Goal: Obtain resource: Download file/media

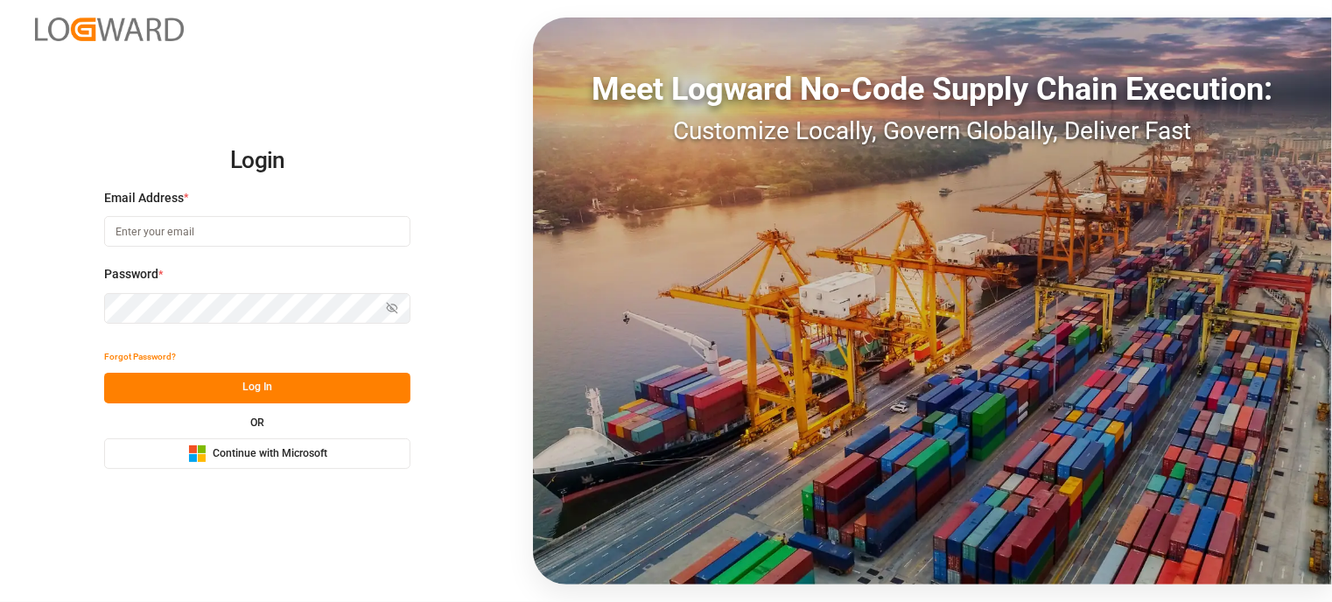
click at [290, 464] on button "Microsoft Logo Continue with Microsoft" at bounding box center [257, 453] width 306 height 31
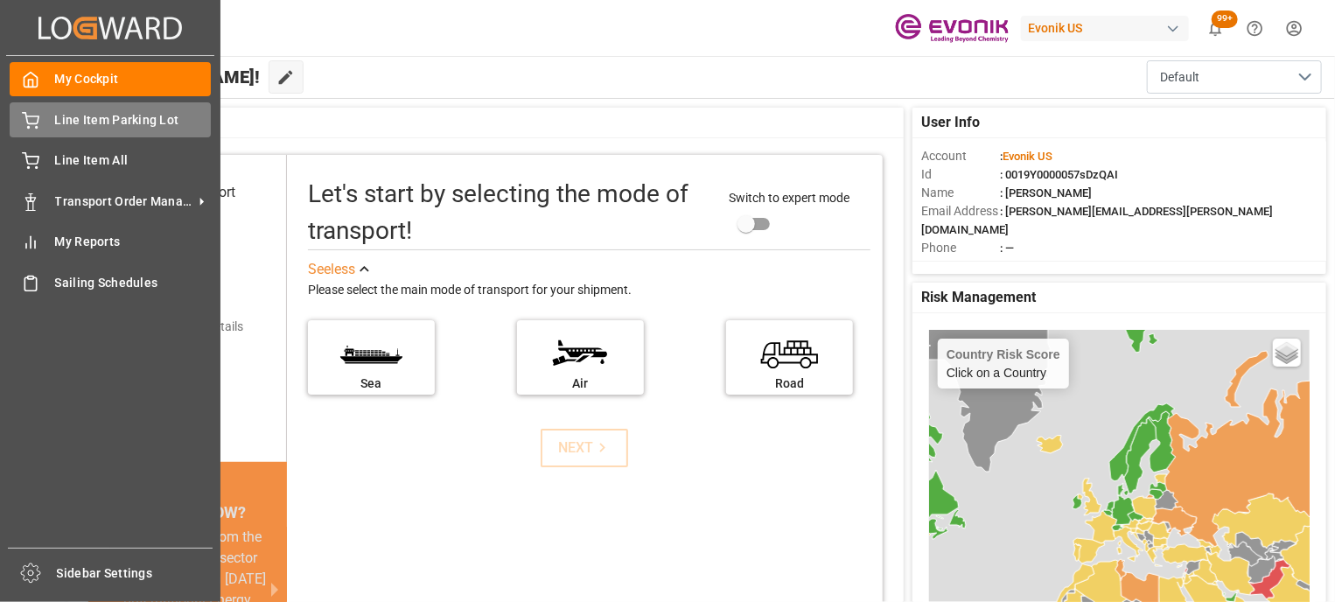
click at [47, 114] on div "Line Item Parking Lot Line Item Parking Lot" at bounding box center [110, 119] width 201 height 34
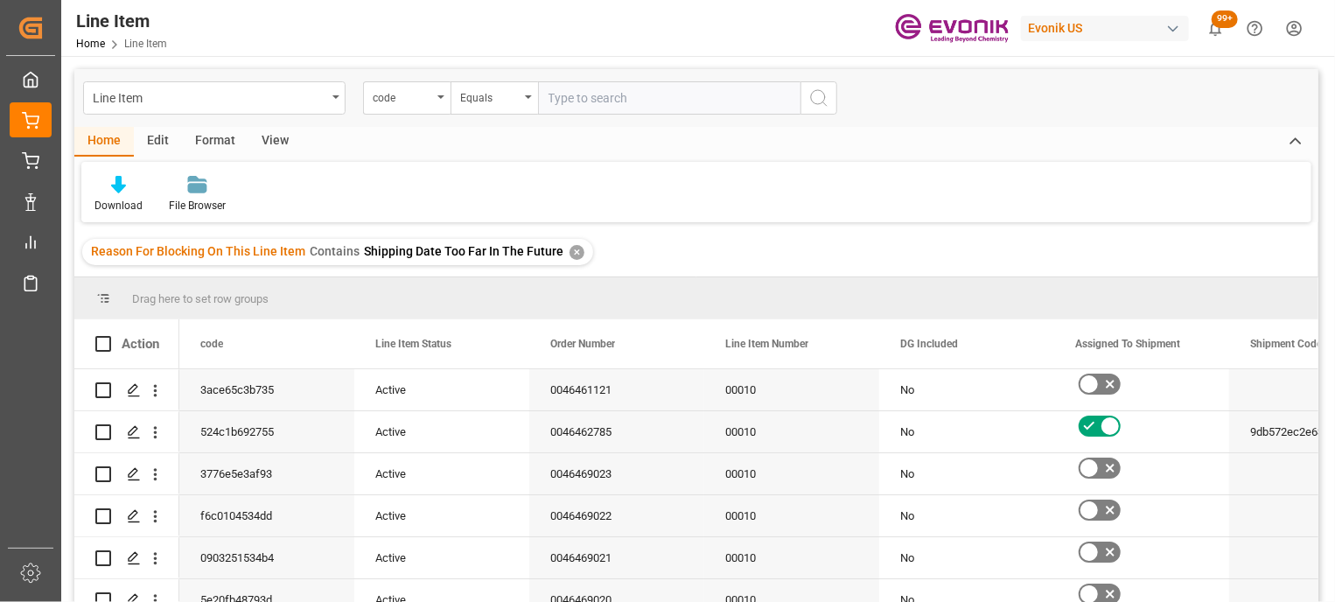
click at [571, 248] on div "✕" at bounding box center [577, 252] width 15 height 15
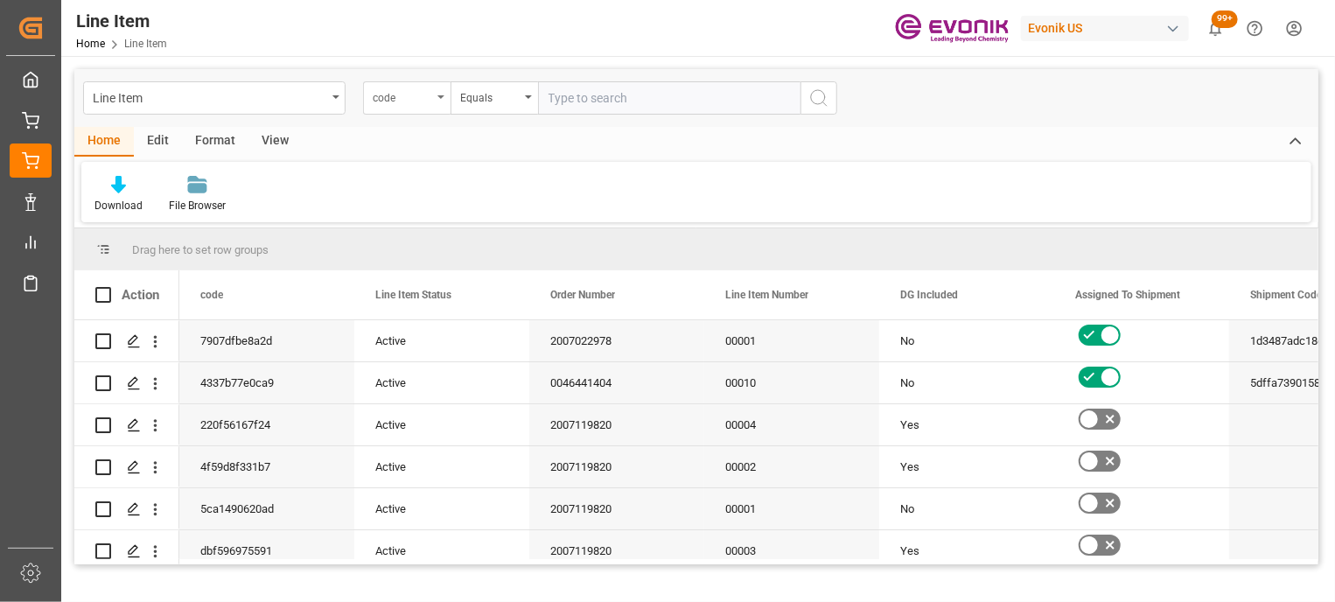
click at [405, 95] on div "code" at bounding box center [402, 96] width 59 height 20
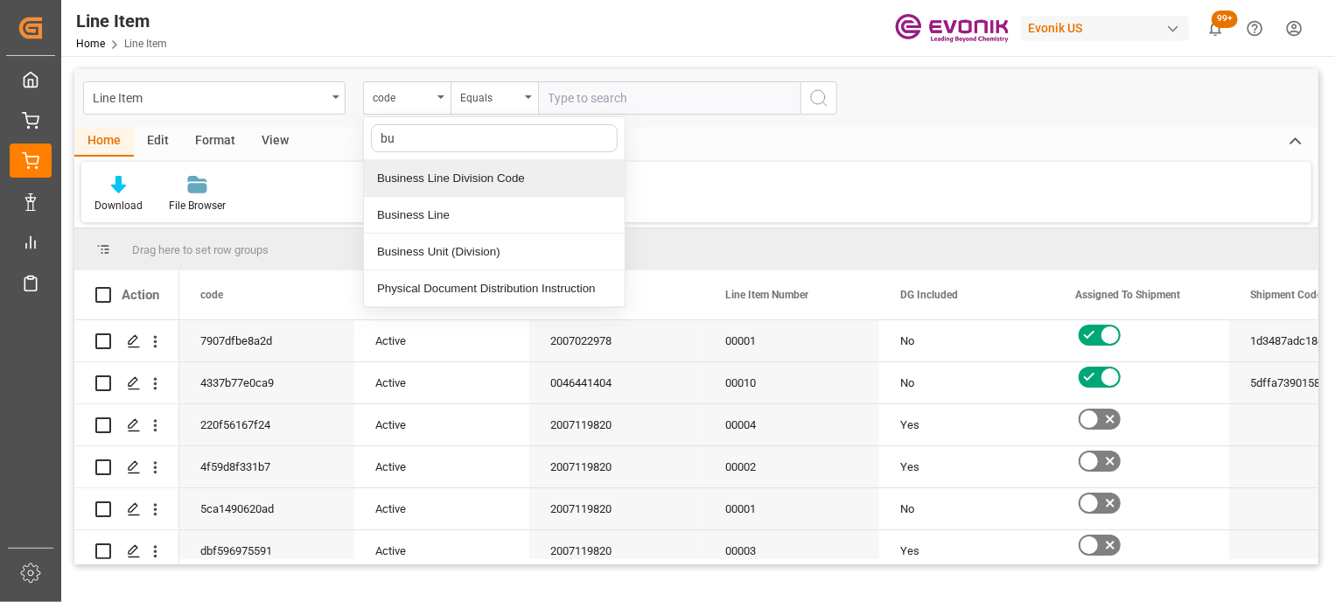
type input "bus"
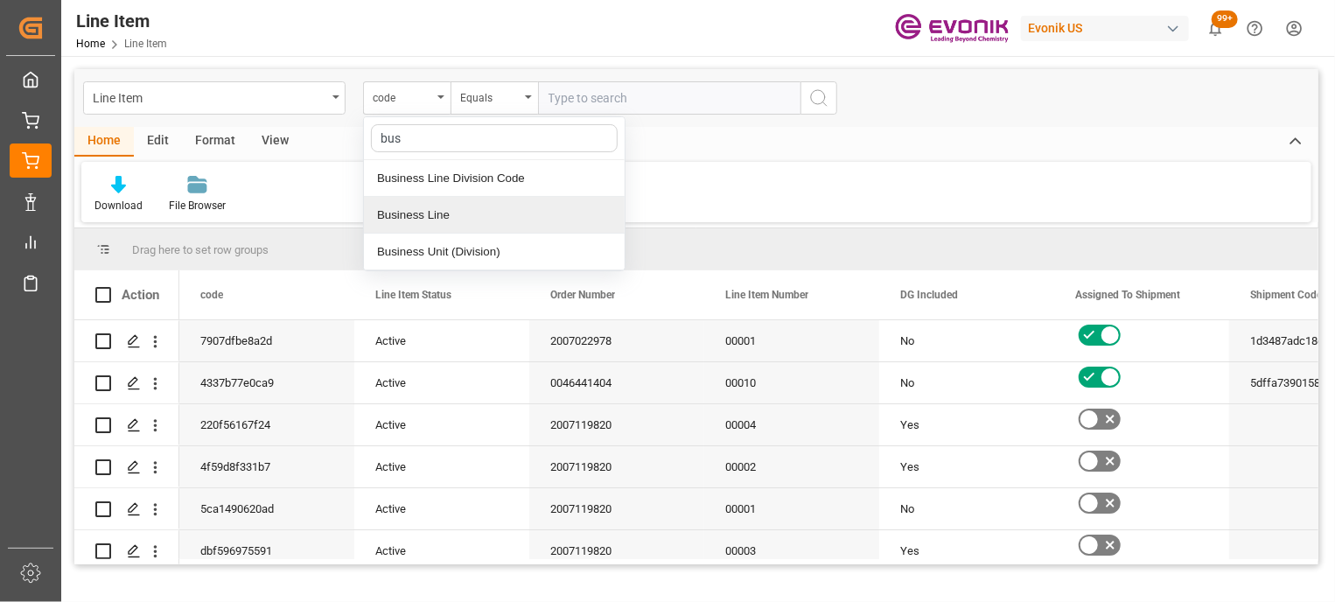
click at [388, 200] on div "Business Line" at bounding box center [494, 215] width 261 height 37
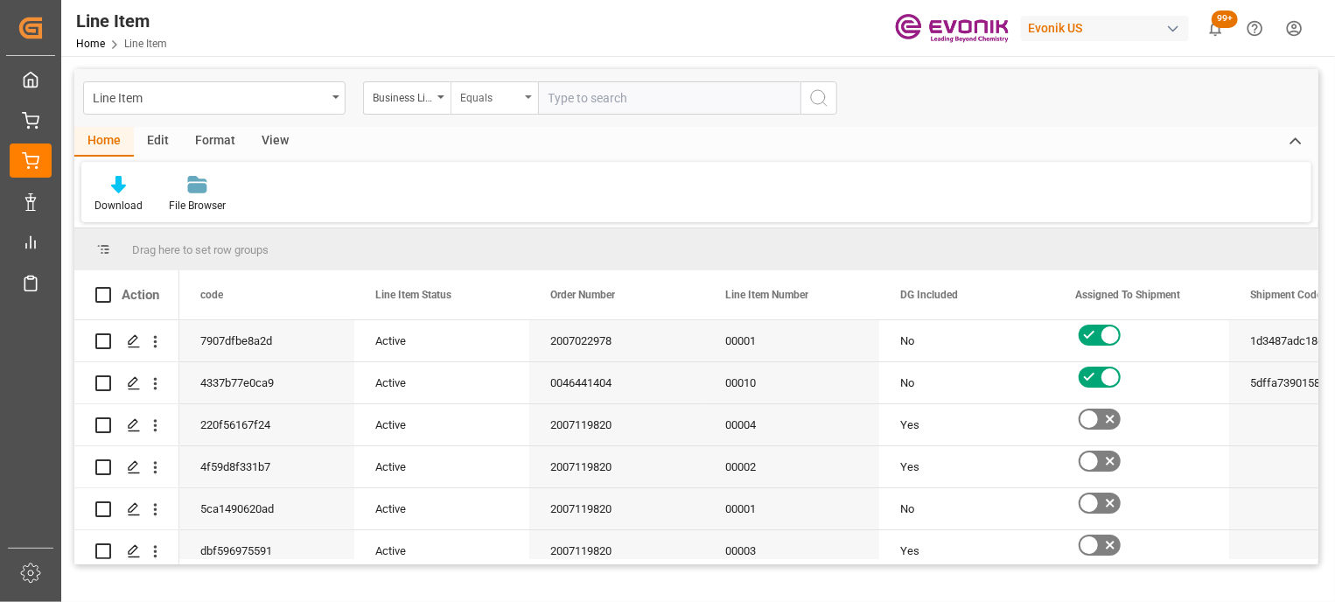
click at [507, 99] on div "Equals" at bounding box center [489, 96] width 59 height 20
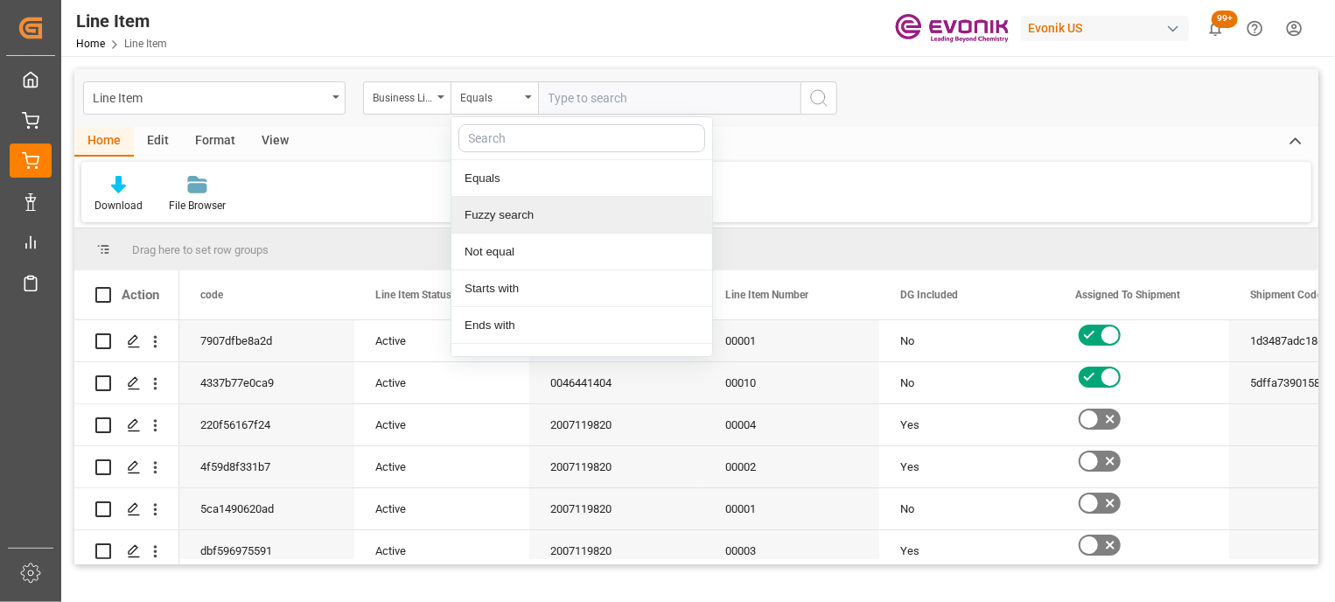
click at [498, 216] on div "Fuzzy search" at bounding box center [581, 215] width 261 height 37
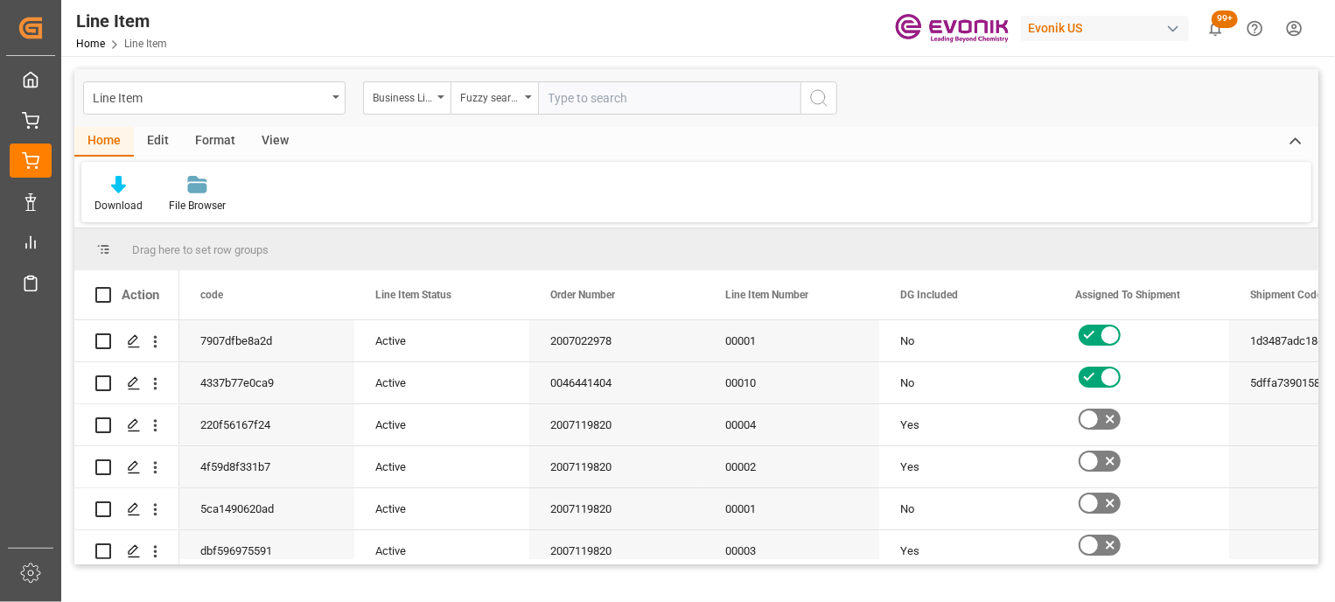
click at [610, 107] on input "text" at bounding box center [669, 97] width 262 height 33
type input "inter"
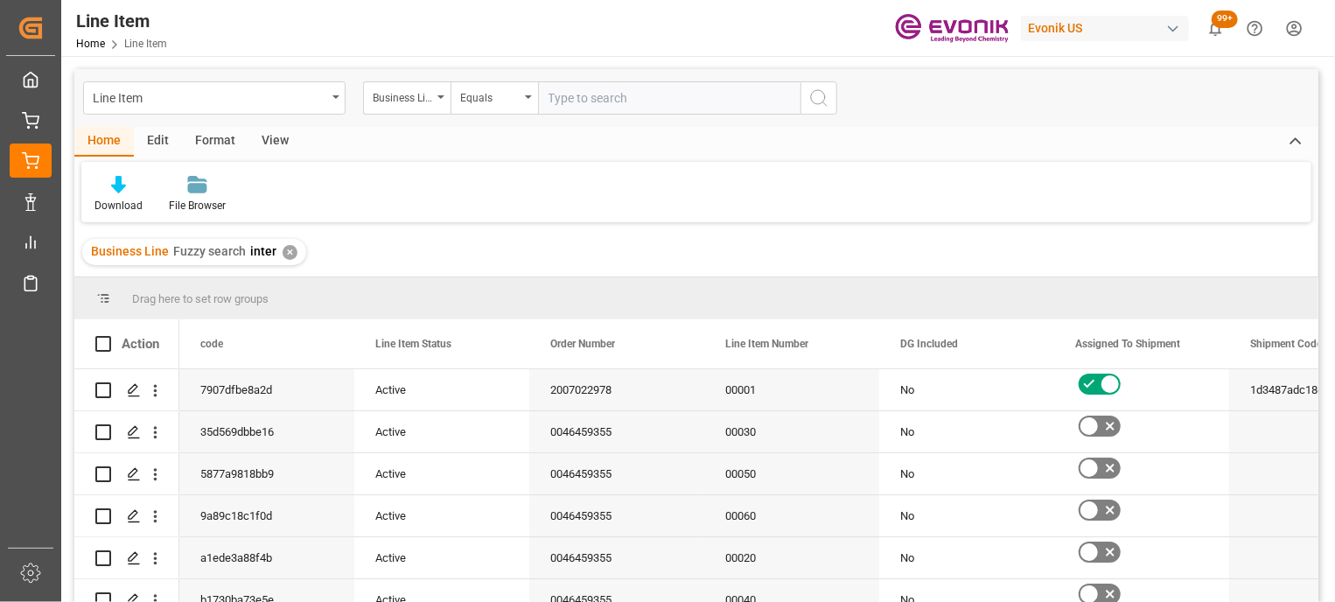
click at [269, 138] on div "View" at bounding box center [274, 142] width 53 height 30
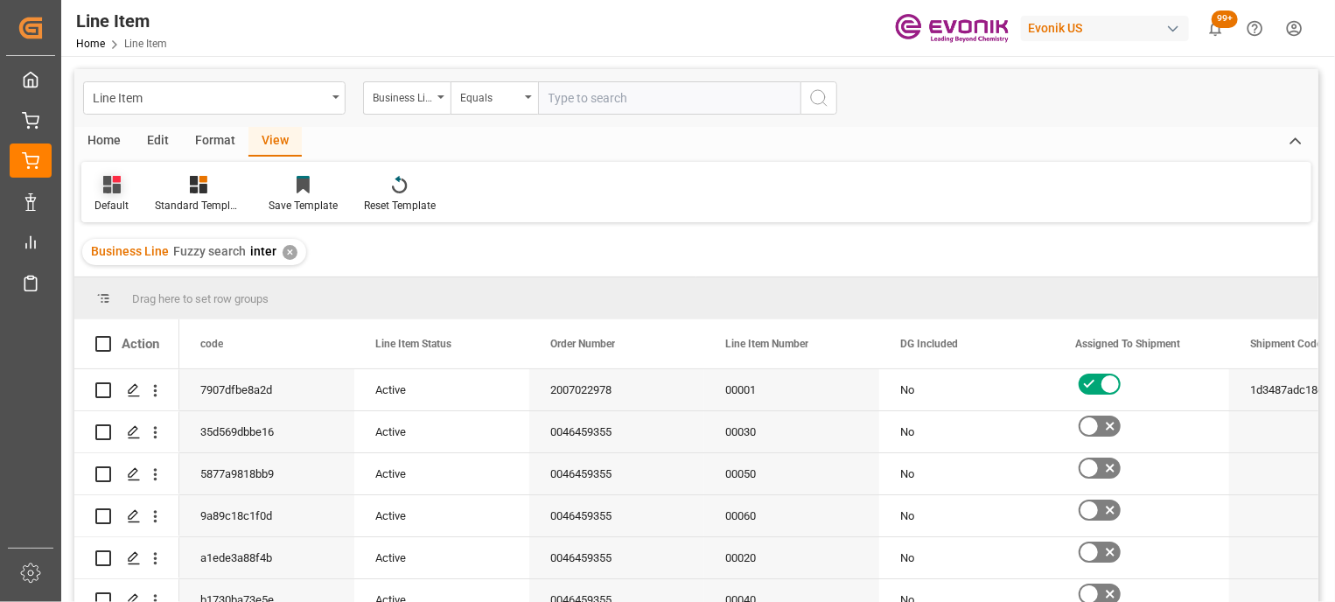
click at [129, 192] on div "Default" at bounding box center [111, 194] width 60 height 38
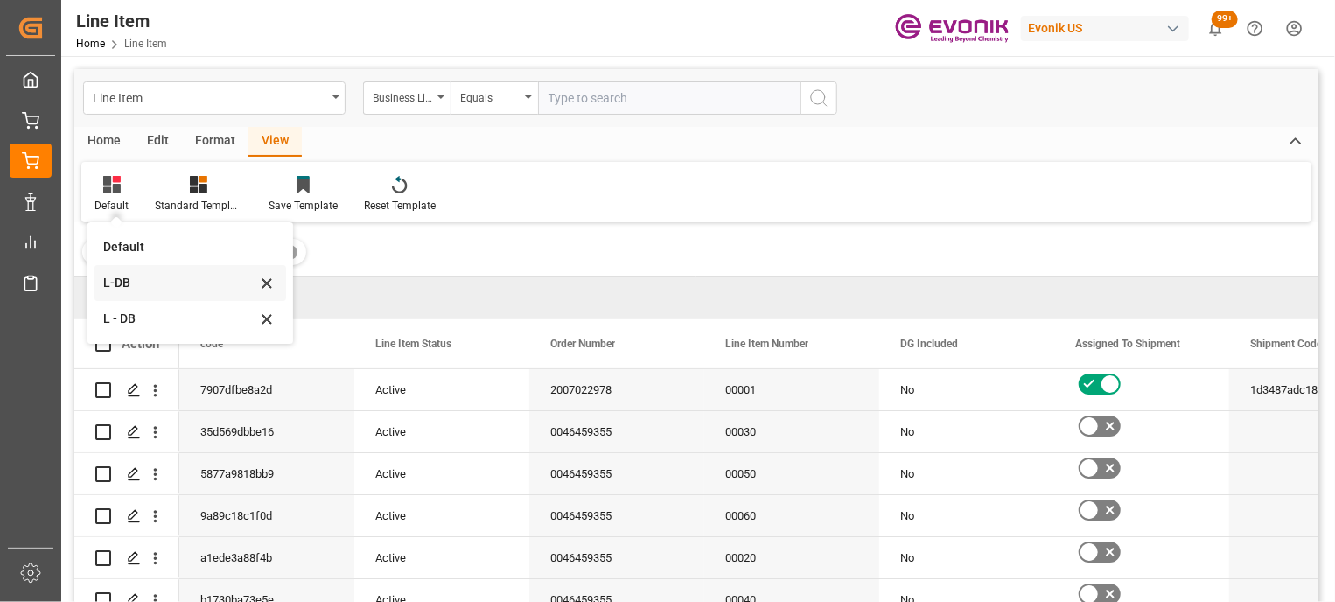
click at [124, 287] on div "L-DB" at bounding box center [179, 283] width 153 height 18
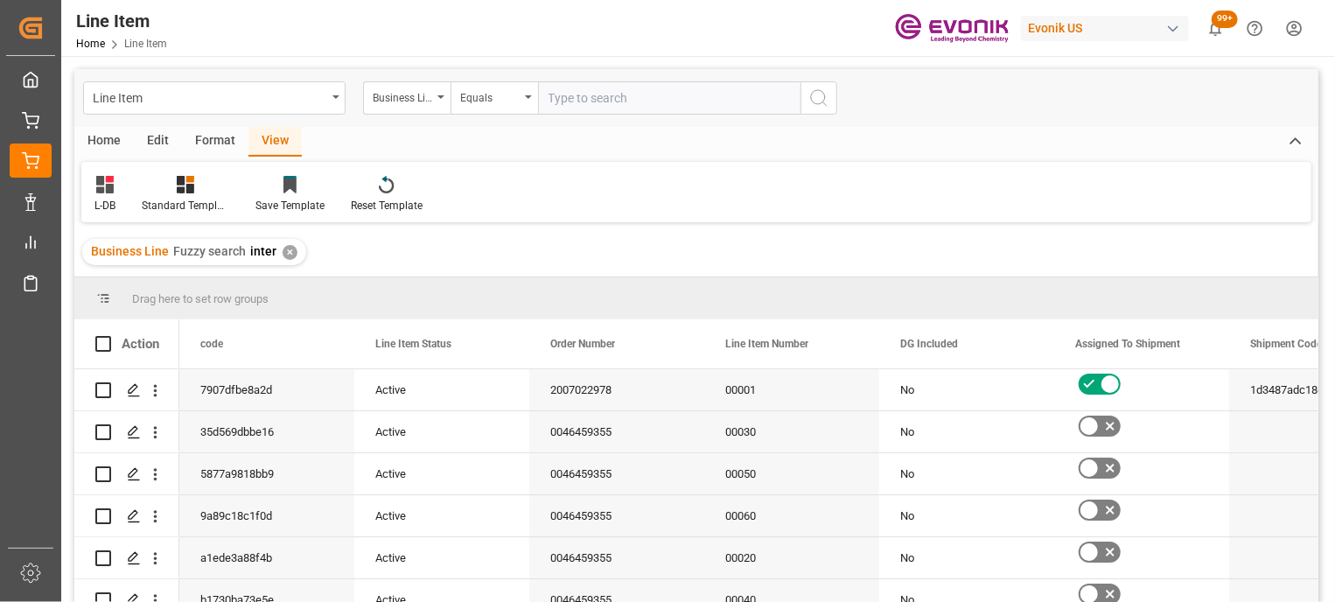
click at [101, 137] on div "Home" at bounding box center [103, 142] width 59 height 30
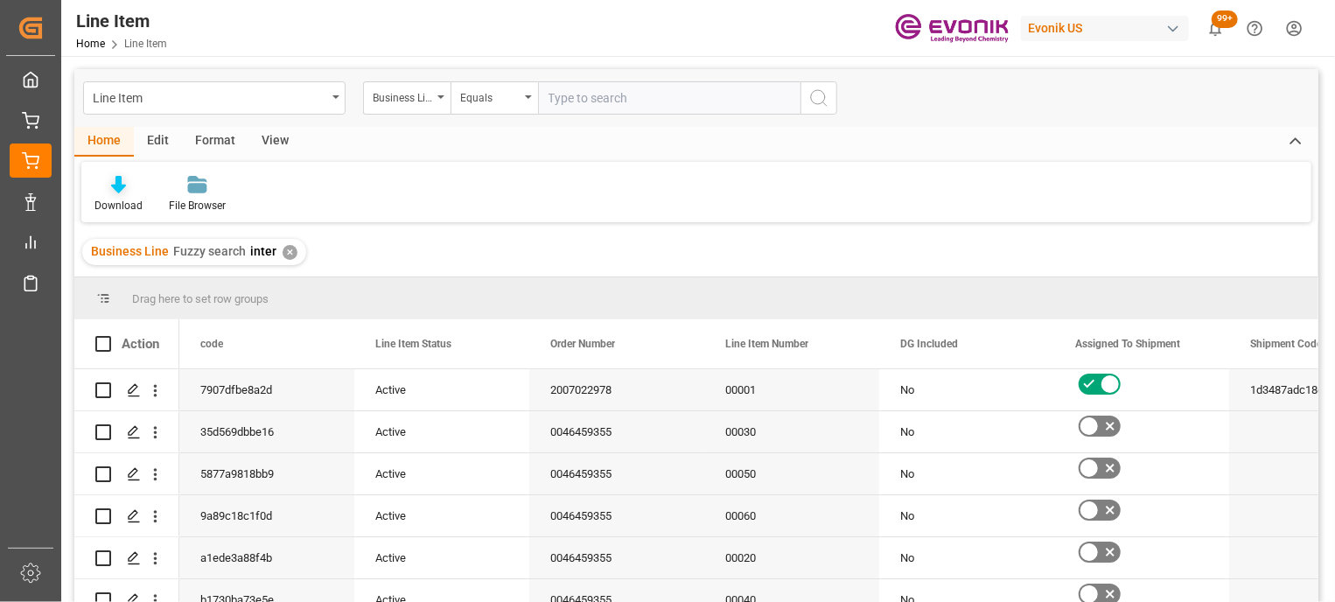
click at [117, 202] on div "Download" at bounding box center [118, 206] width 48 height 16
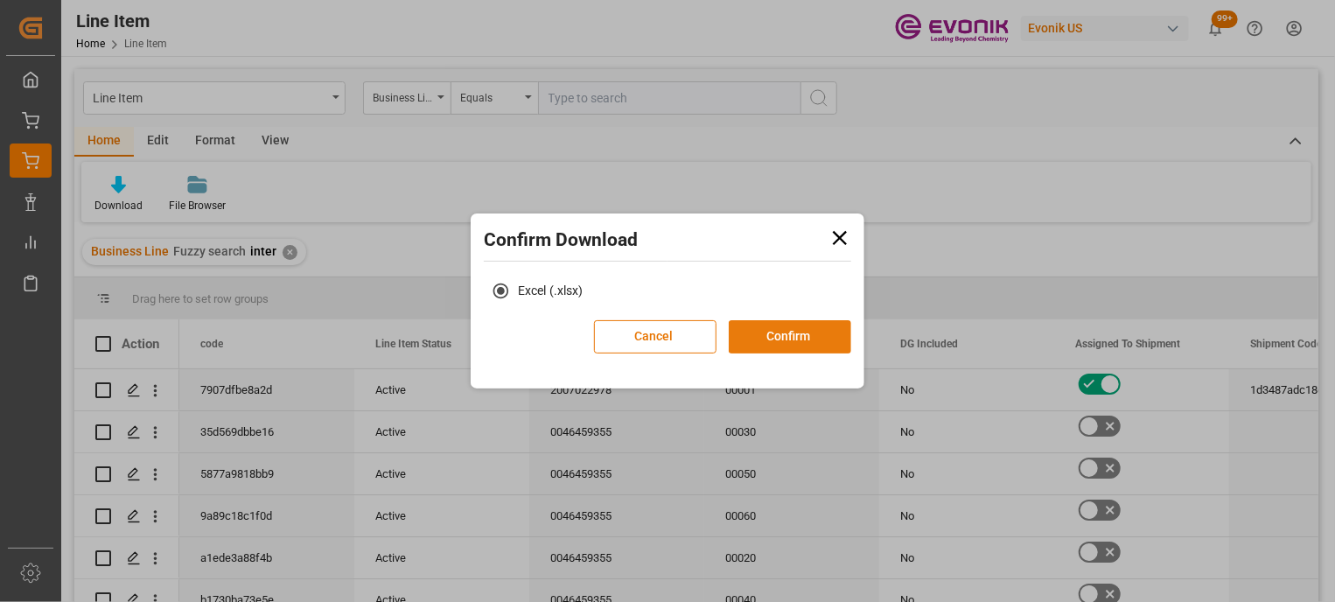
click at [796, 333] on button "Confirm" at bounding box center [790, 336] width 122 height 33
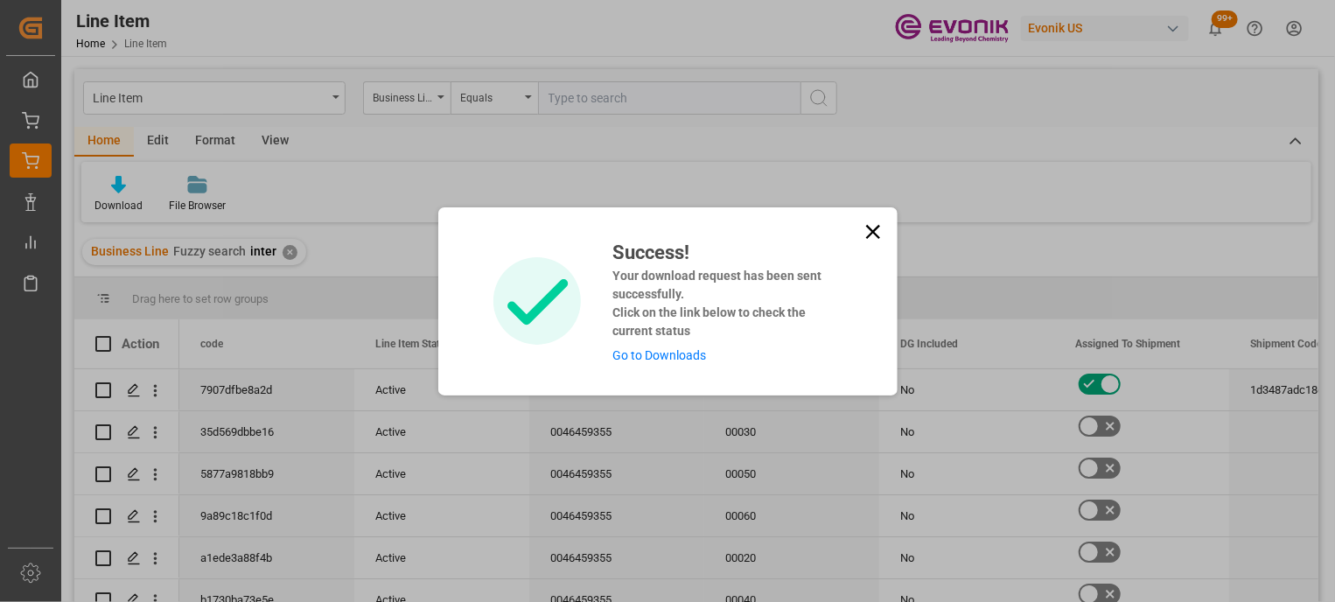
click at [876, 238] on icon at bounding box center [873, 232] width 24 height 24
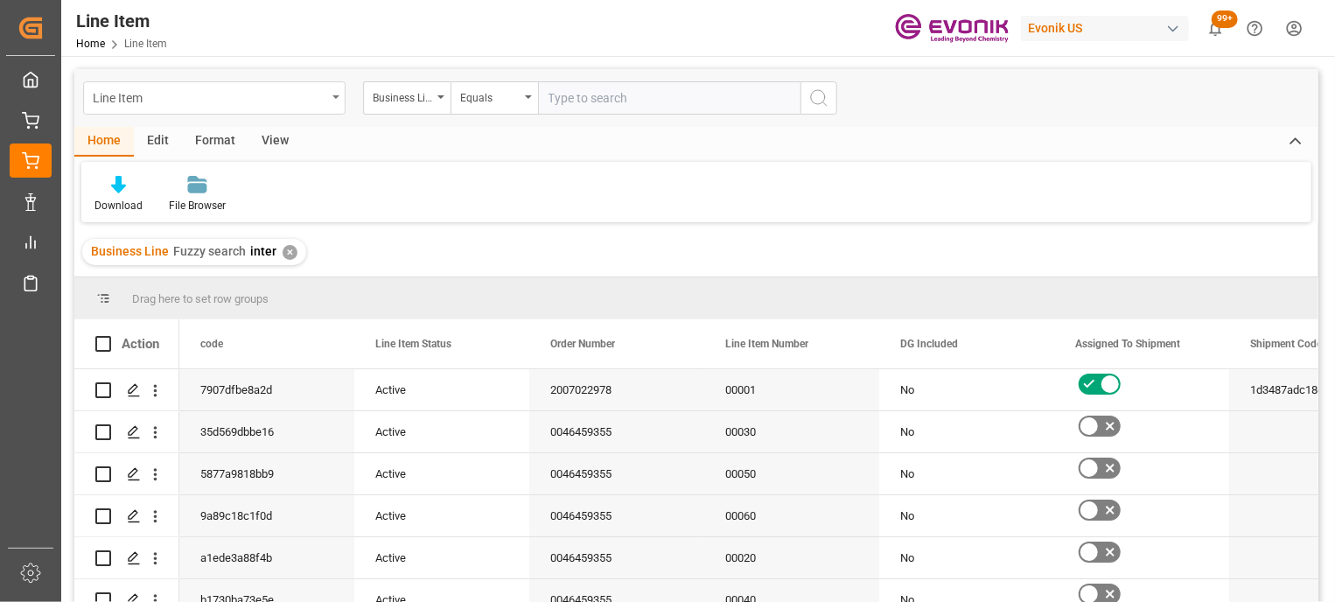
drag, startPoint x: 356, startPoint y: 96, endPoint x: 332, endPoint y: 97, distance: 23.6
click at [332, 97] on div "Line Item Business Line Equals" at bounding box center [460, 97] width 754 height 33
click at [332, 97] on icon "open menu" at bounding box center [335, 96] width 7 height 3
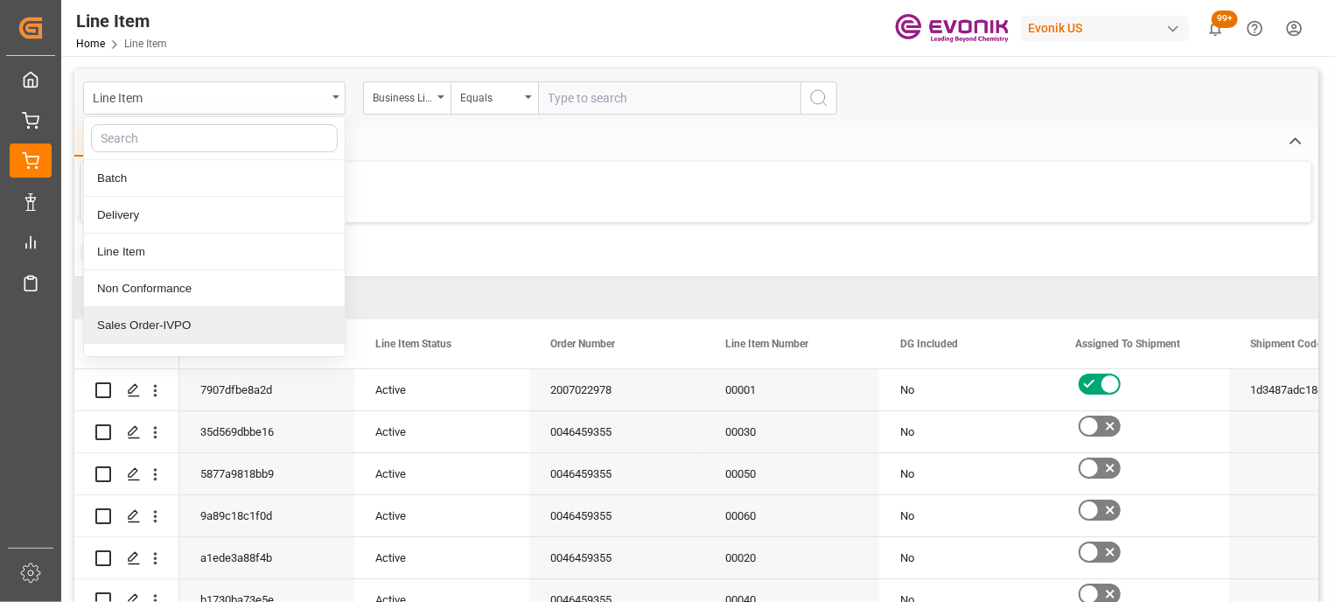
click at [195, 310] on div "Sales Order-IVPO" at bounding box center [214, 325] width 261 height 37
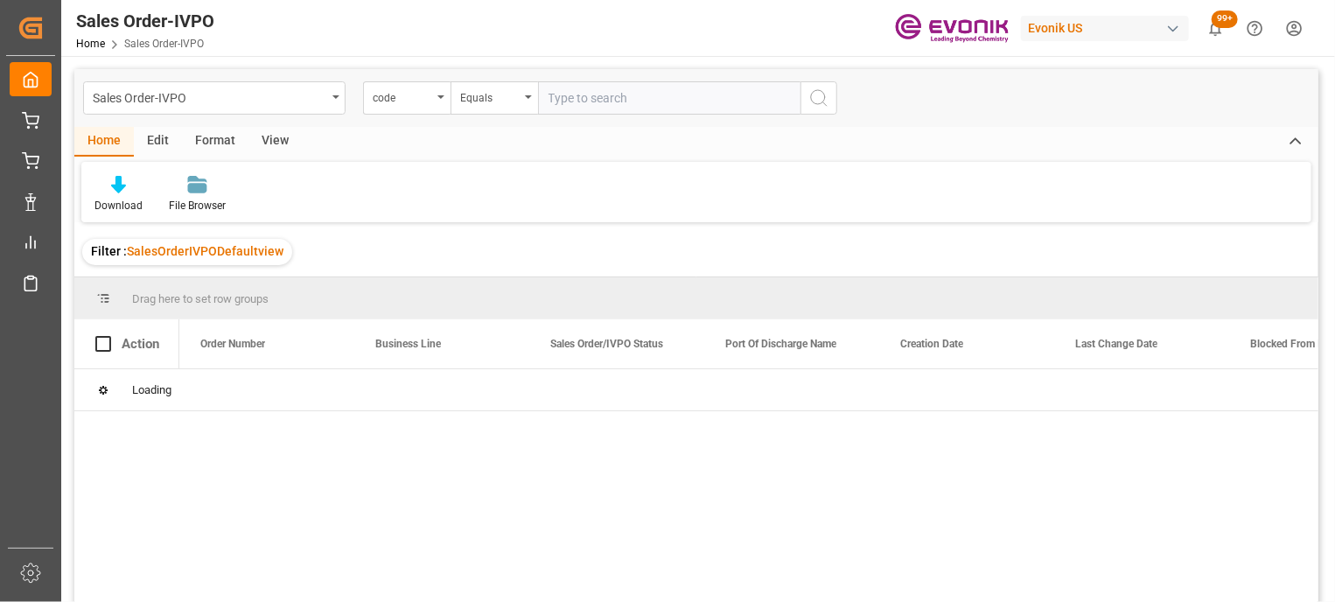
click at [334, 95] on icon "open menu" at bounding box center [335, 96] width 7 height 3
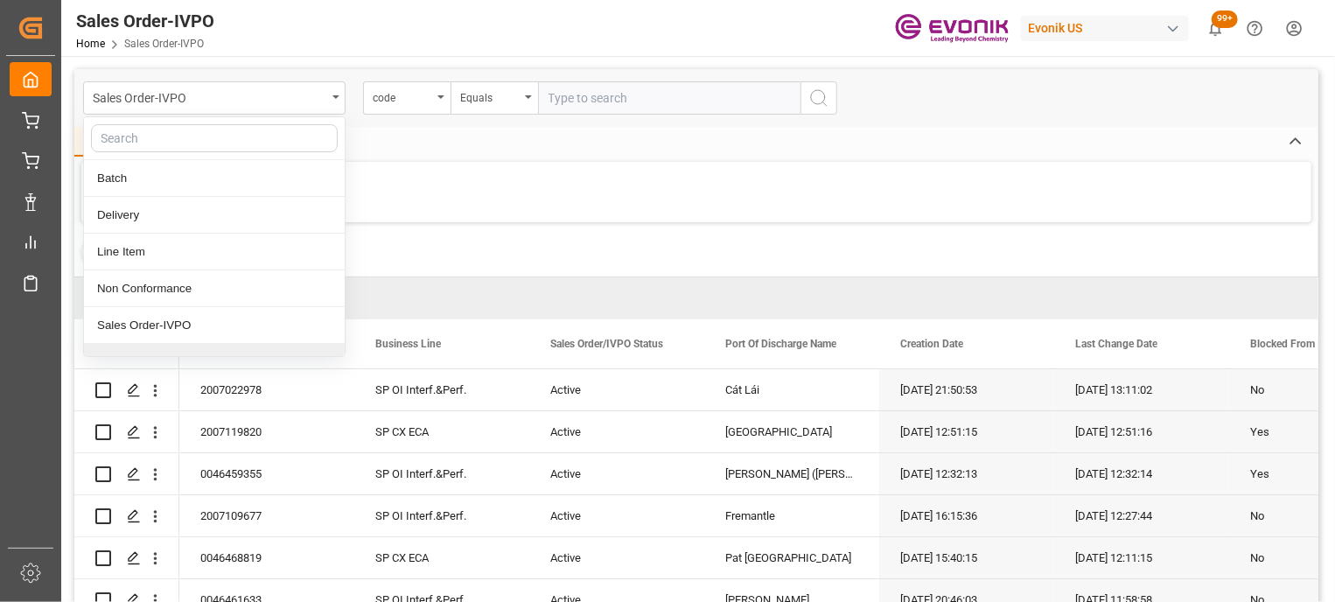
scroll to position [43, 0]
click at [206, 317] on div "Shipment" at bounding box center [214, 319] width 261 height 37
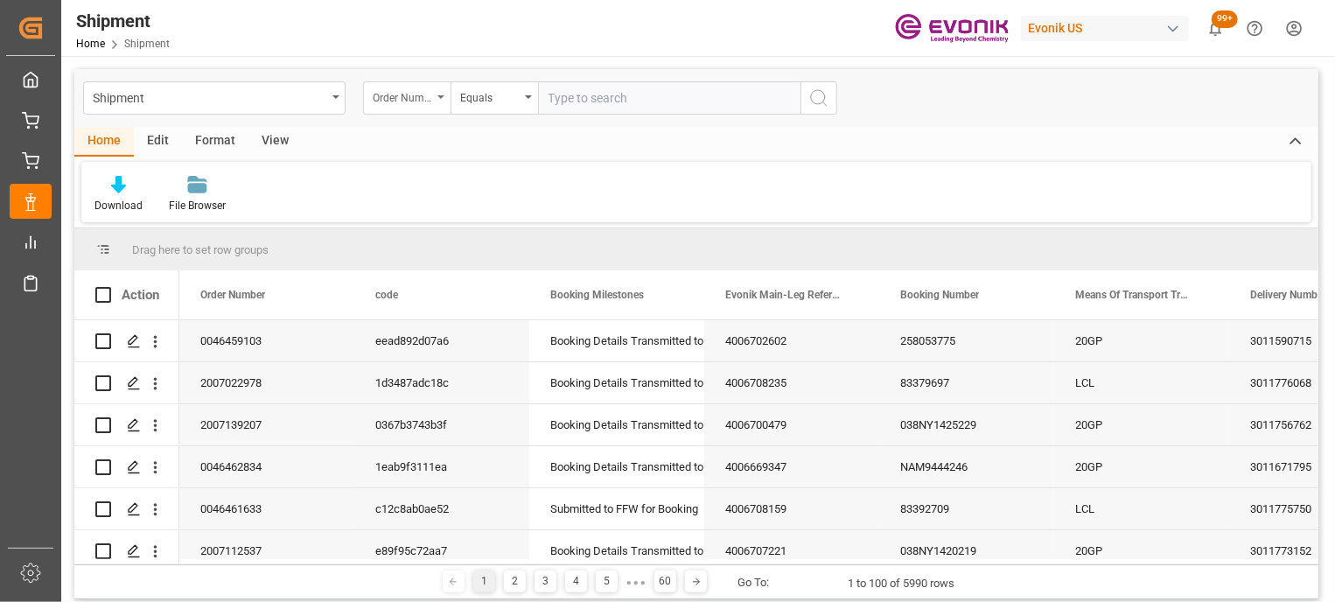
click at [437, 111] on div "Order Number" at bounding box center [406, 97] width 87 height 33
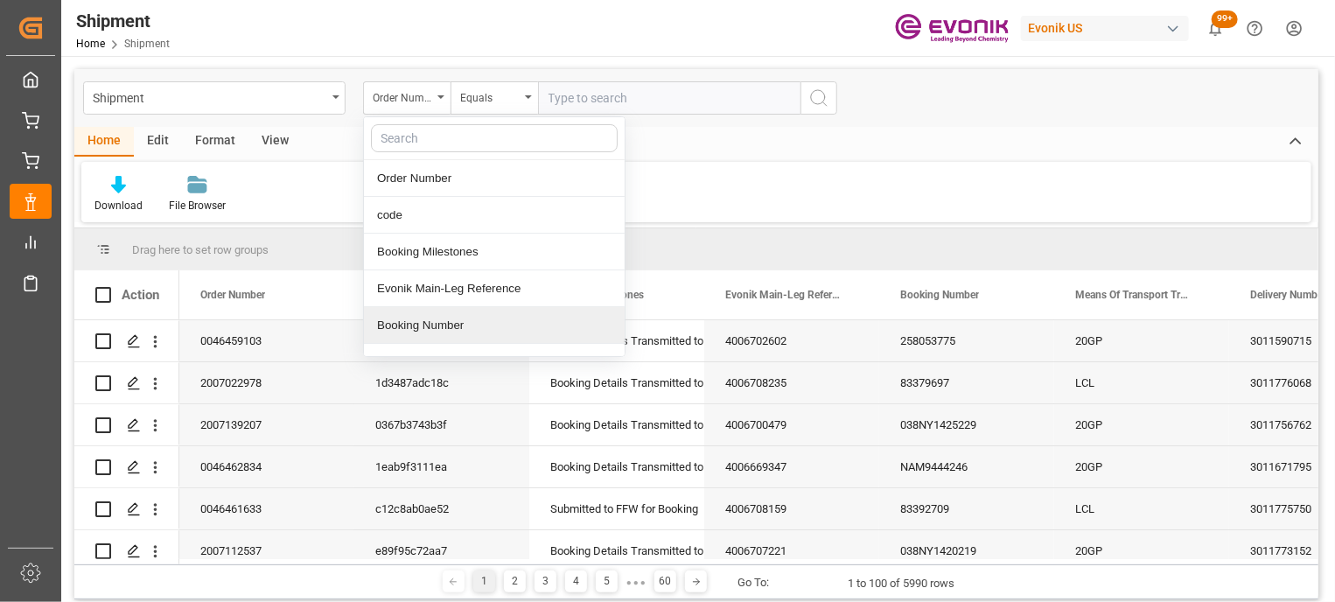
click at [430, 328] on div "Booking Number" at bounding box center [494, 325] width 261 height 37
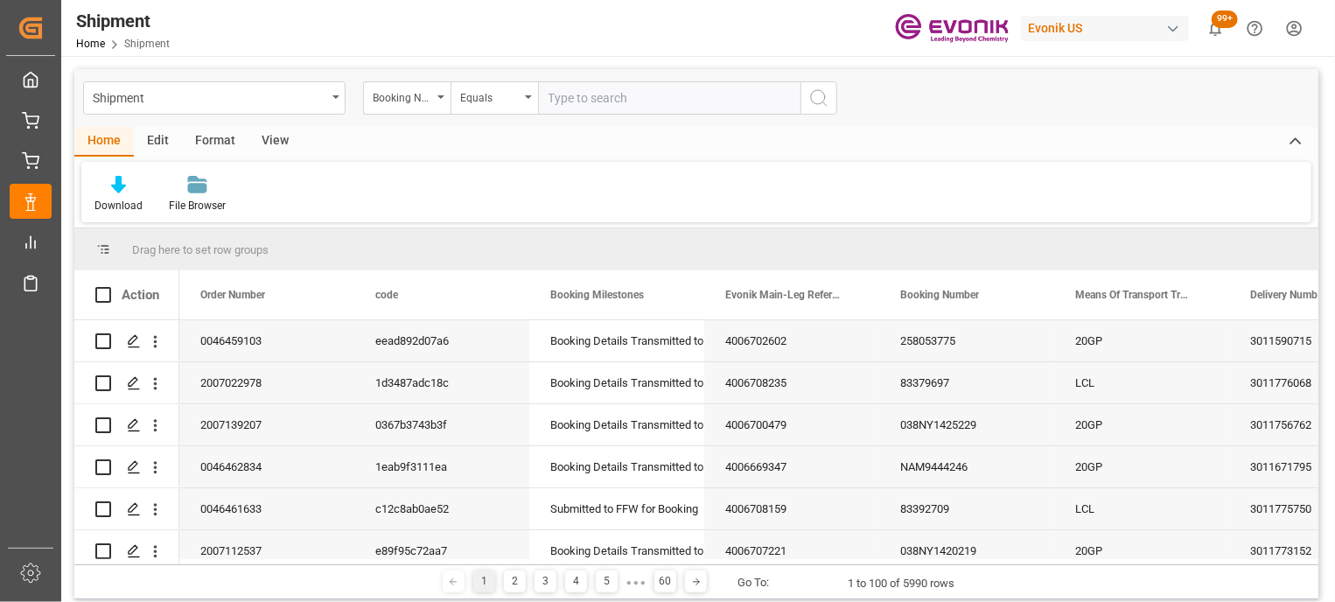
click at [633, 108] on input "text" at bounding box center [669, 97] width 262 height 33
type input "inter"
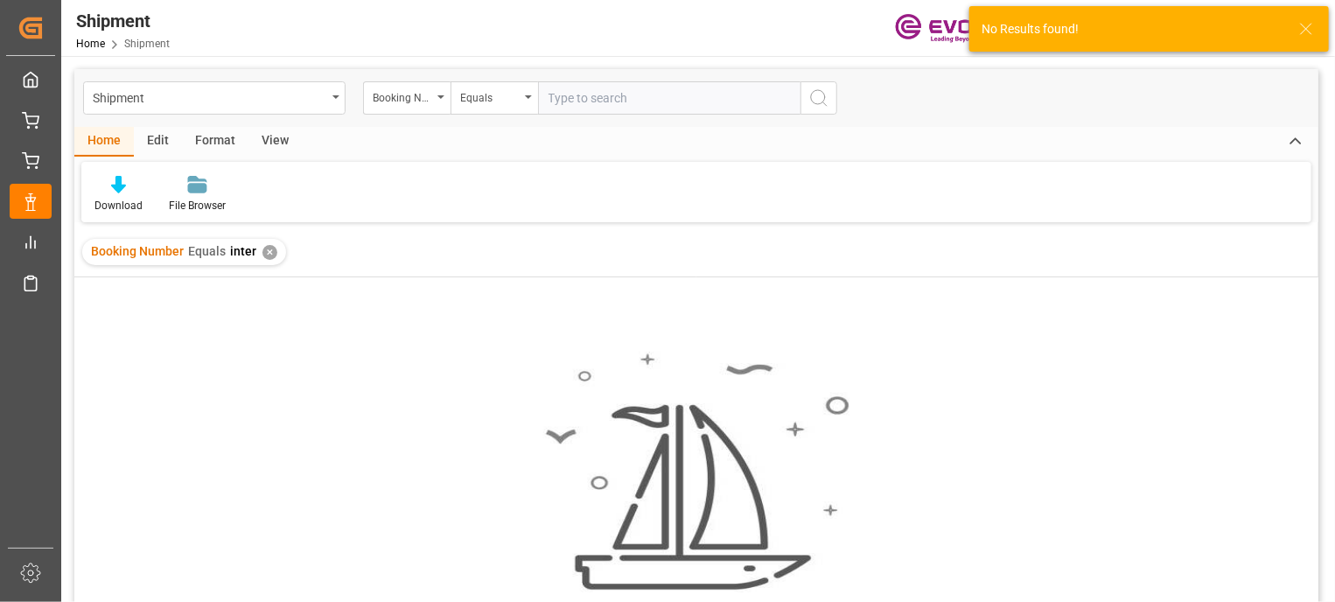
click at [269, 255] on div "Booking Number Equals inter ✕" at bounding box center [184, 252] width 204 height 26
click at [269, 255] on div "✕" at bounding box center [269, 252] width 15 height 15
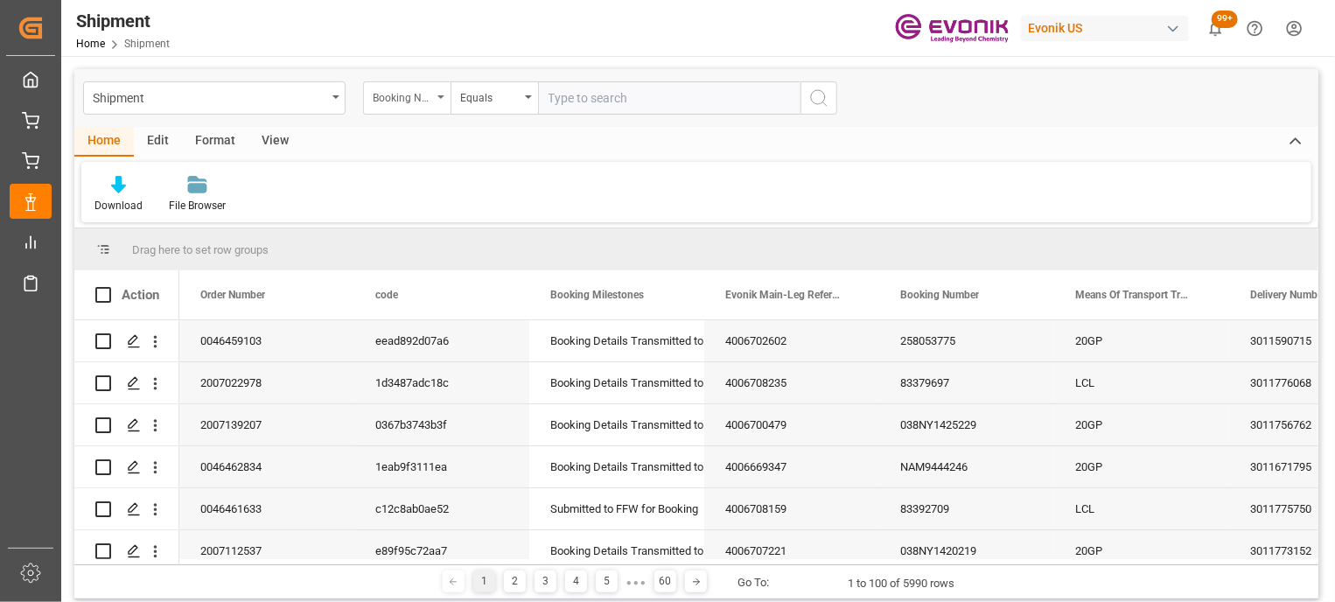
click at [429, 99] on div "Booking Number" at bounding box center [402, 96] width 59 height 20
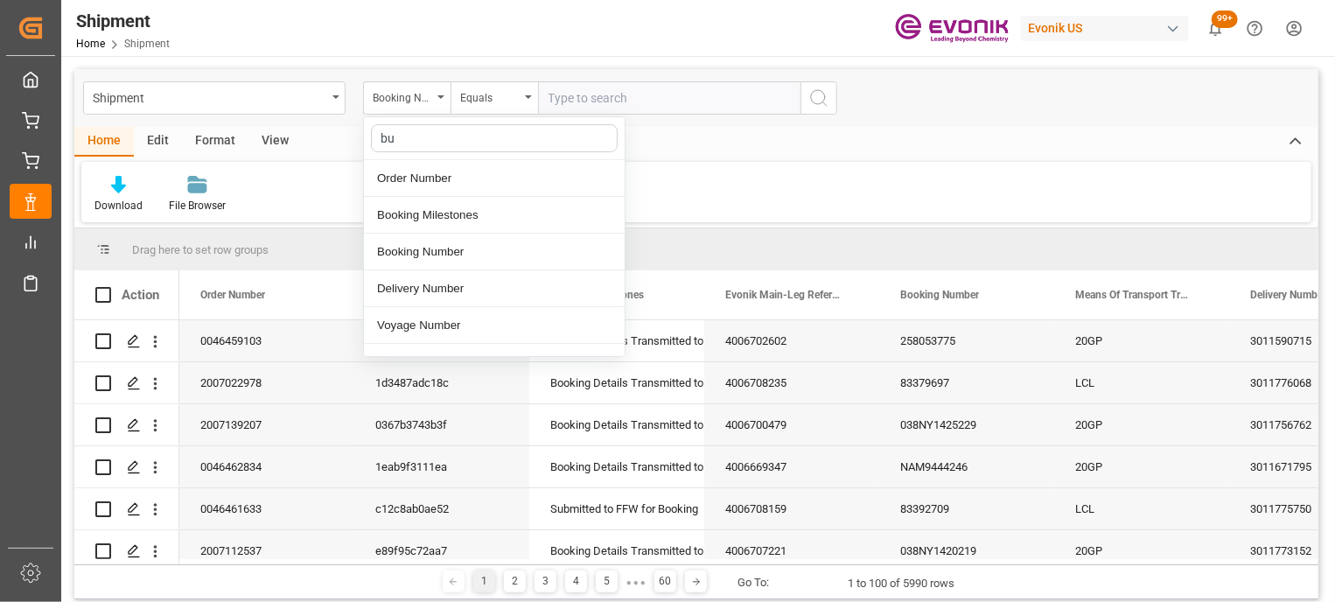
type input "bus"
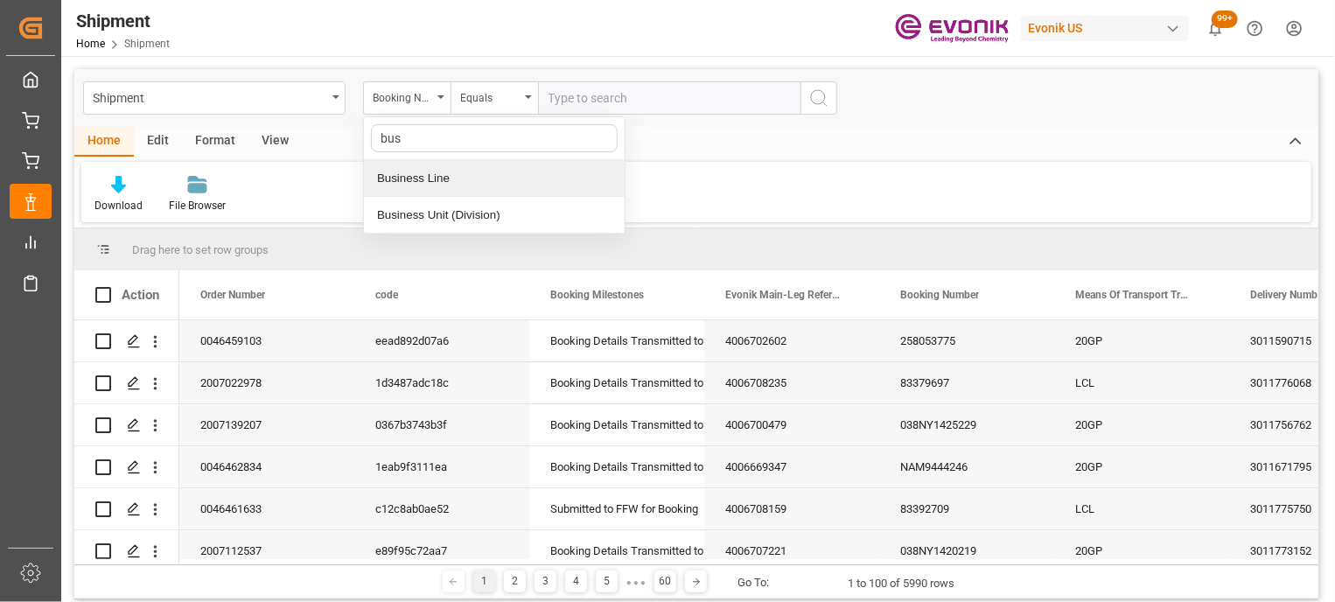
click at [487, 178] on div "Business Line" at bounding box center [494, 178] width 261 height 37
click at [532, 101] on div "Equals" at bounding box center [494, 97] width 87 height 33
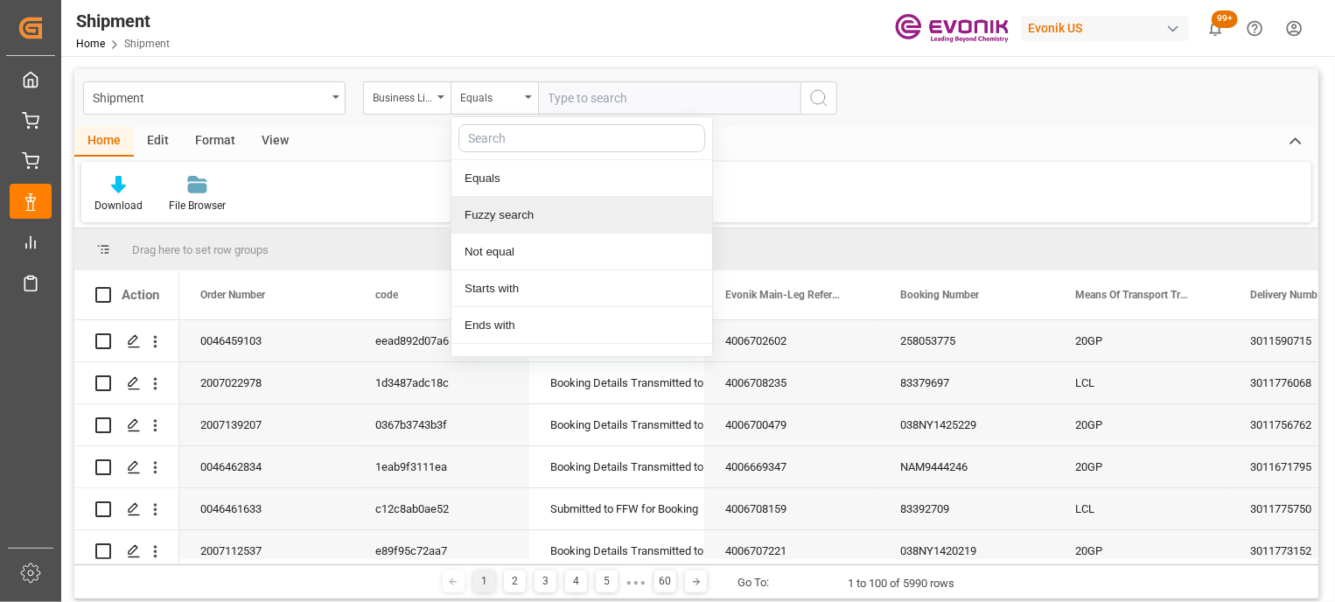
click at [518, 230] on div "Fuzzy search" at bounding box center [581, 215] width 261 height 37
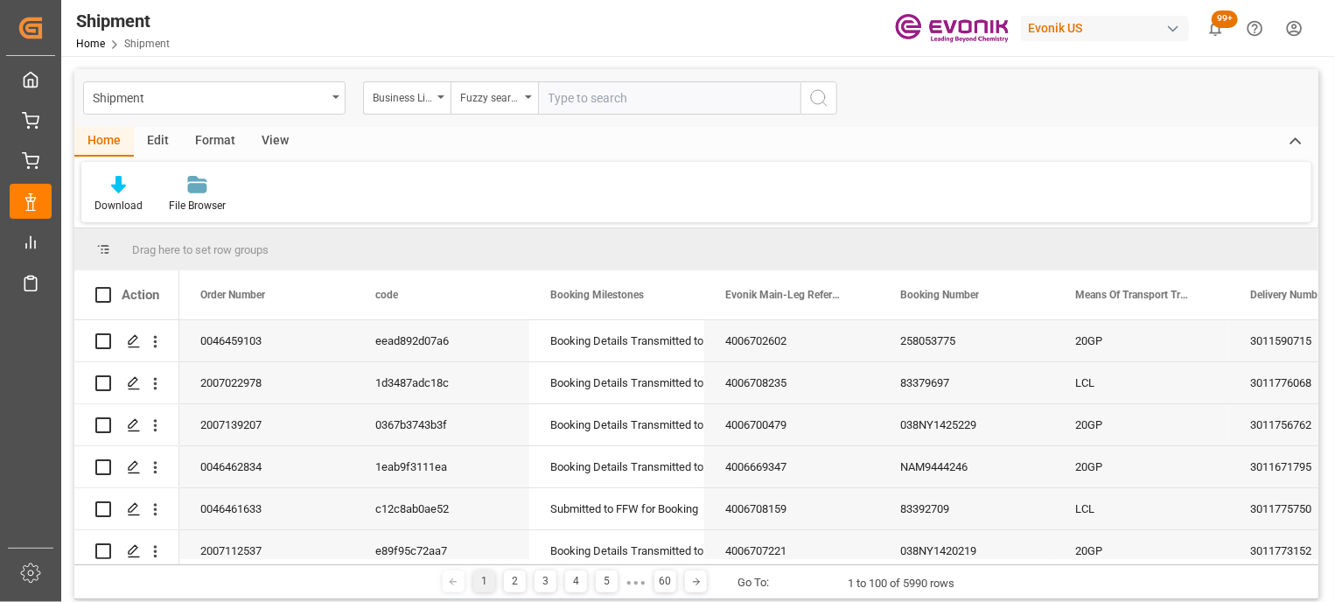
click at [625, 90] on input "text" at bounding box center [669, 97] width 262 height 33
type input "inter"
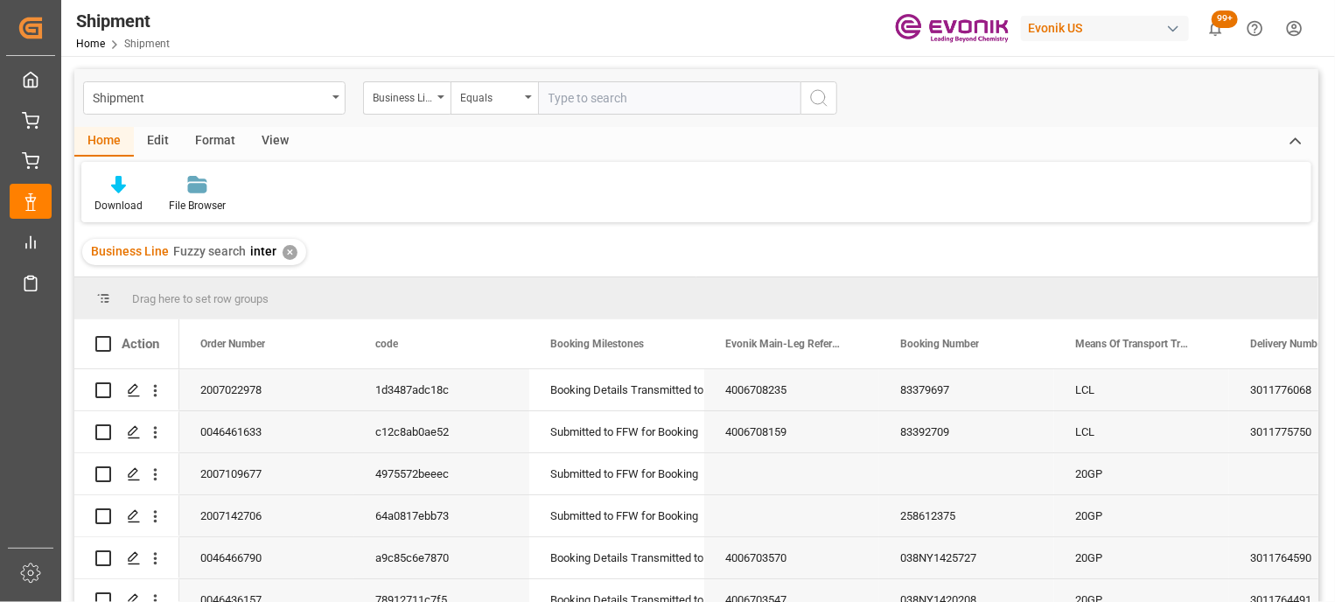
click at [284, 136] on div "View" at bounding box center [274, 142] width 53 height 30
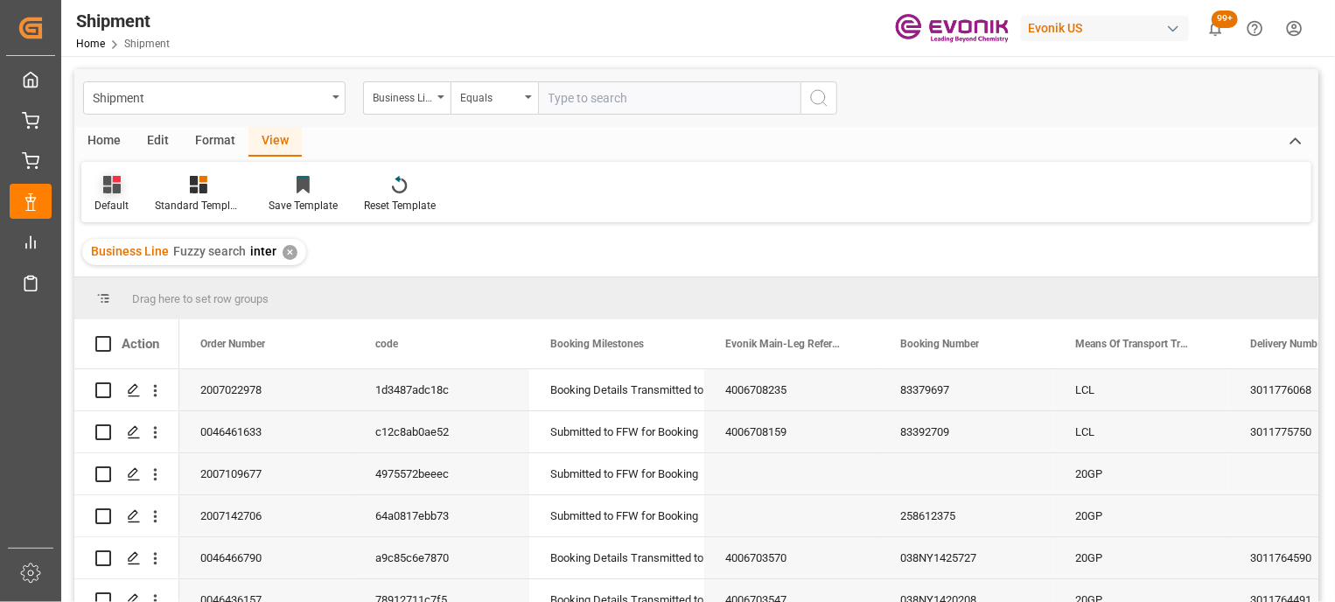
click at [105, 206] on div "Default" at bounding box center [111, 206] width 34 height 16
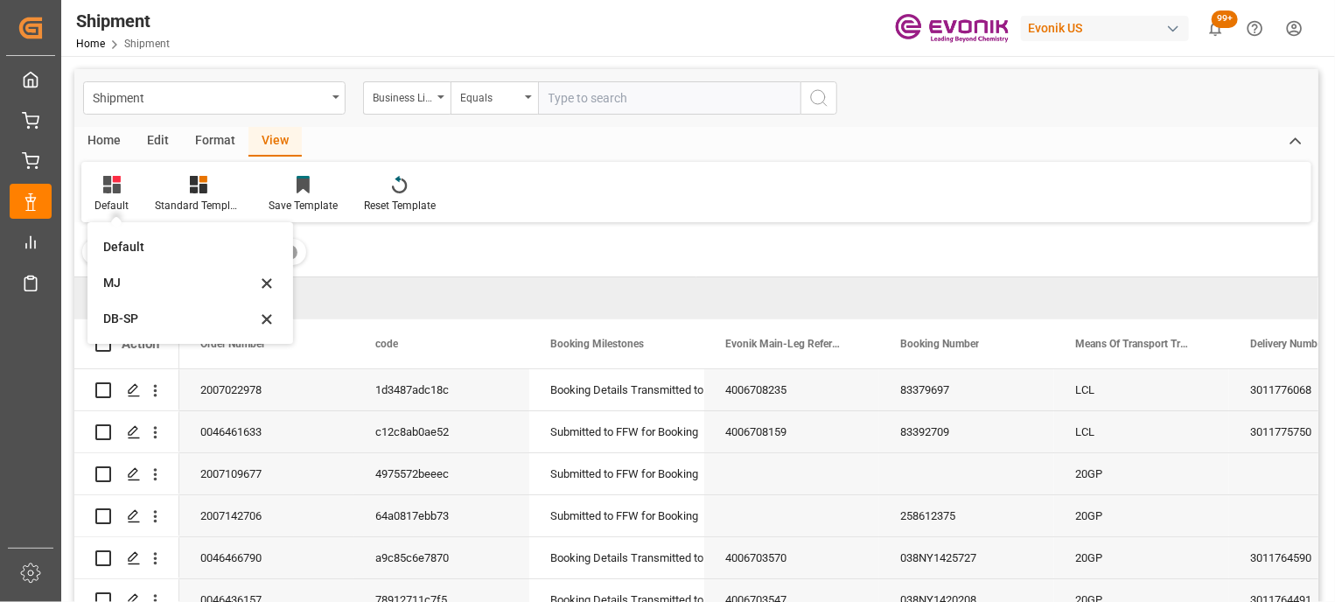
click at [115, 141] on div "Home" at bounding box center [103, 142] width 59 height 30
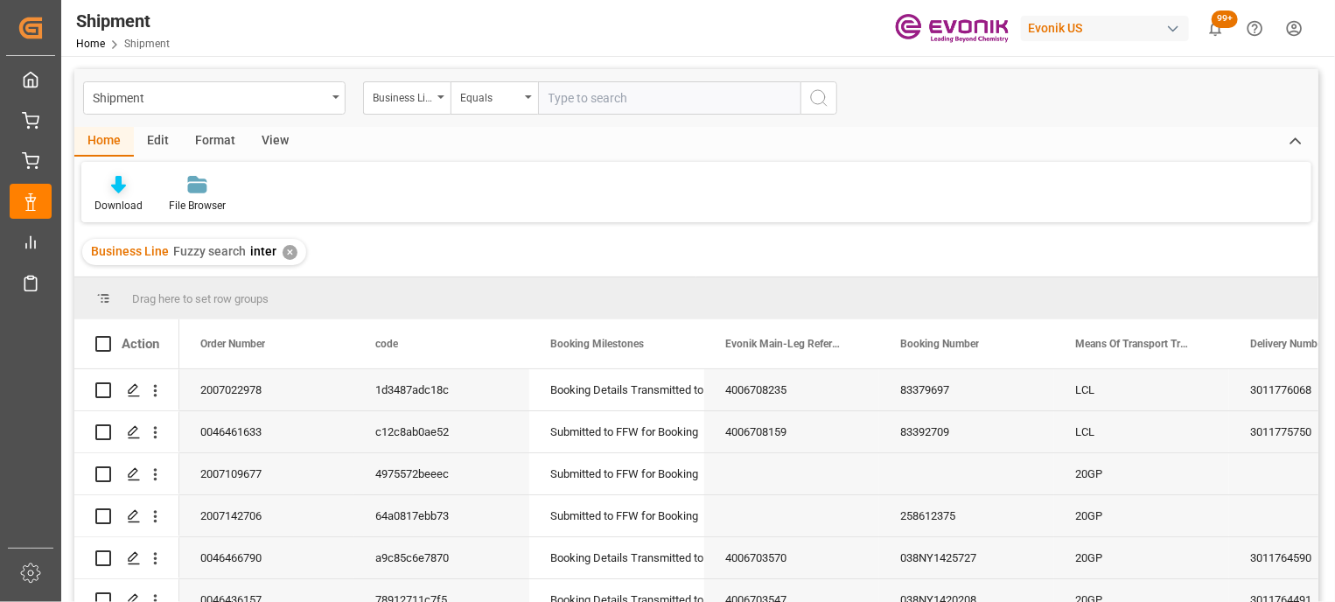
click at [115, 197] on div "Download" at bounding box center [118, 194] width 74 height 38
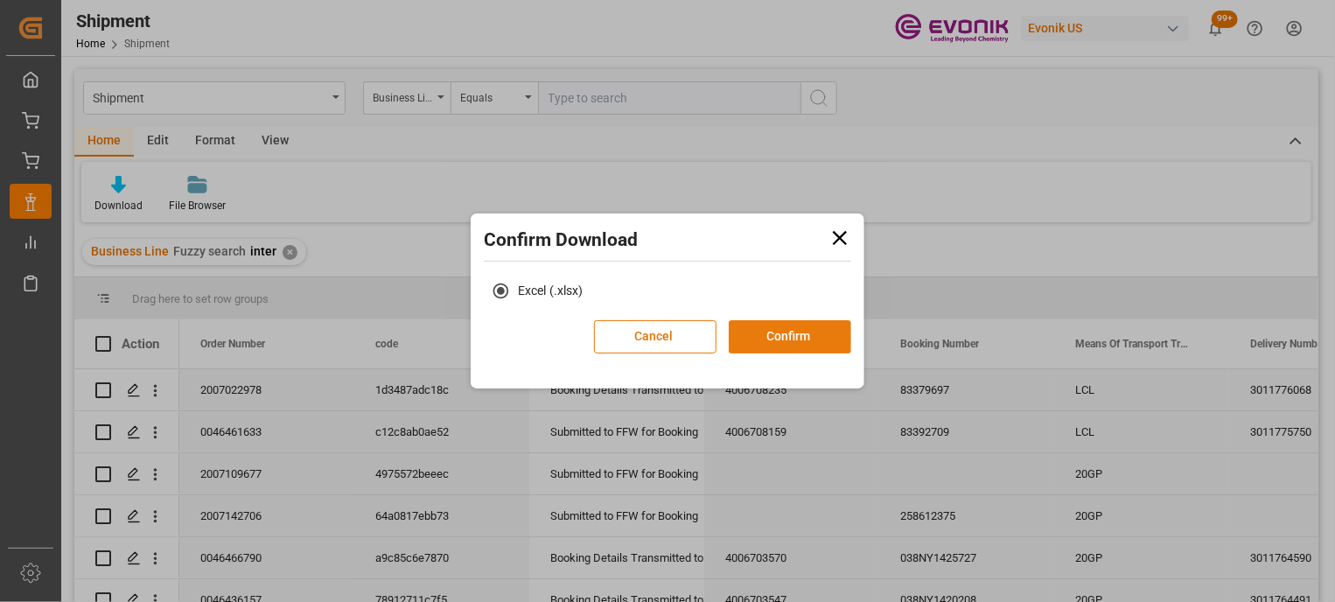
click at [812, 339] on button "Confirm" at bounding box center [790, 336] width 122 height 33
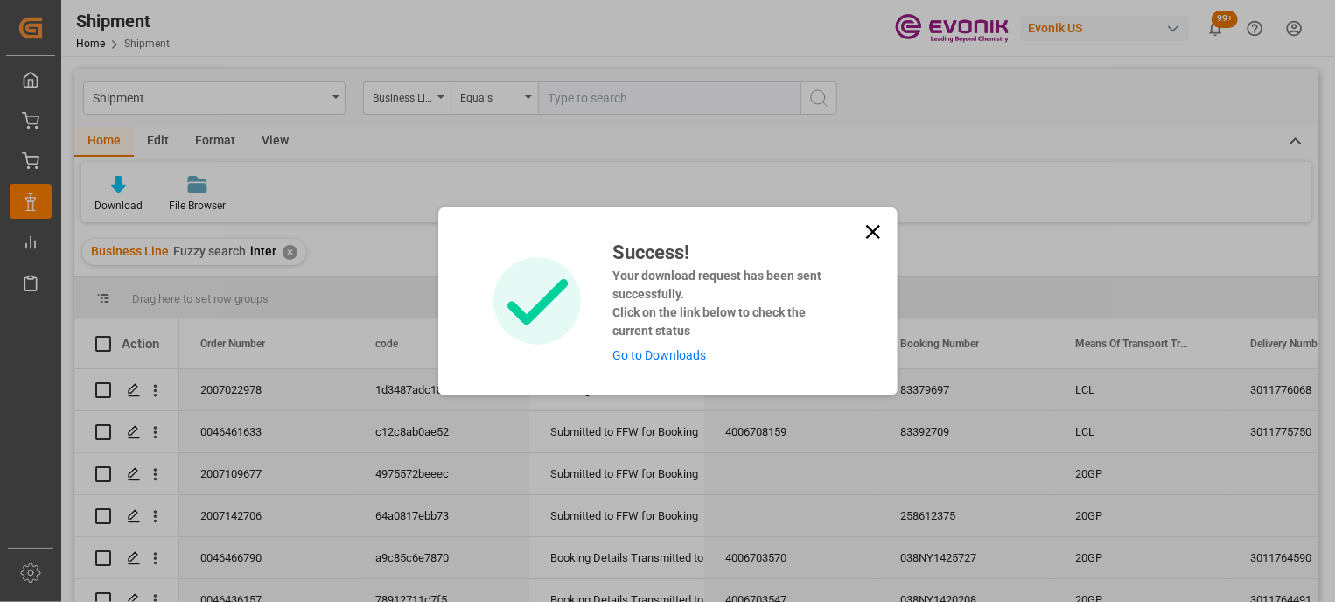
click at [878, 226] on icon at bounding box center [872, 231] width 14 height 14
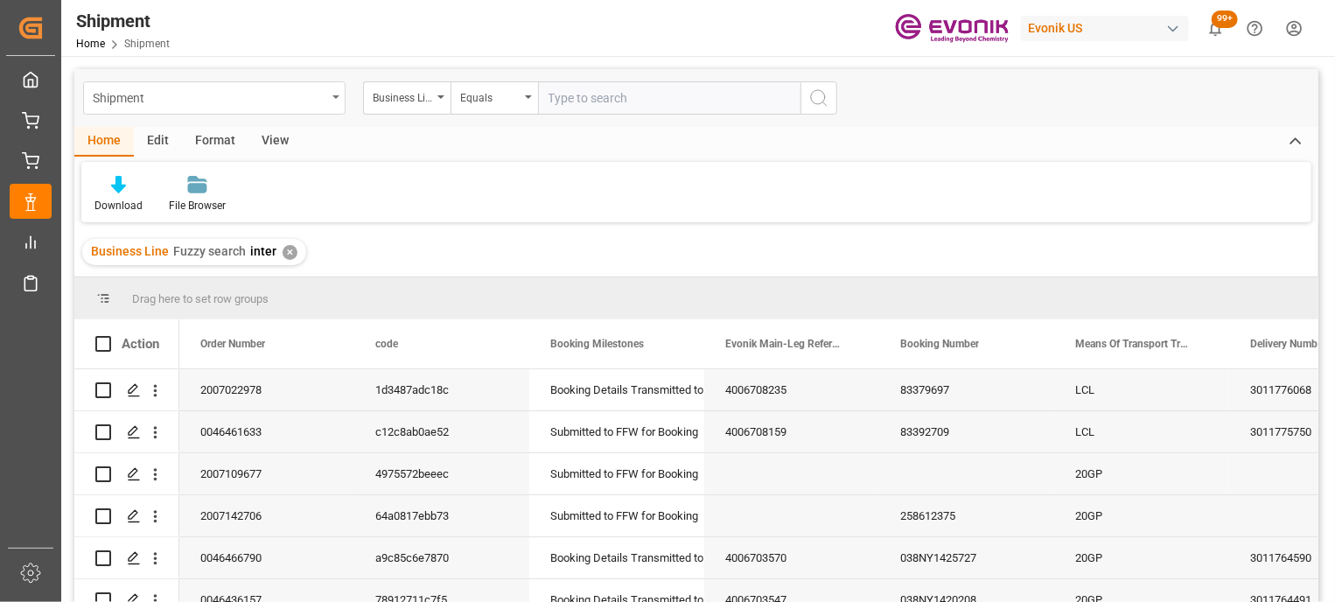
click at [325, 95] on div "Shipment" at bounding box center [210, 97] width 234 height 22
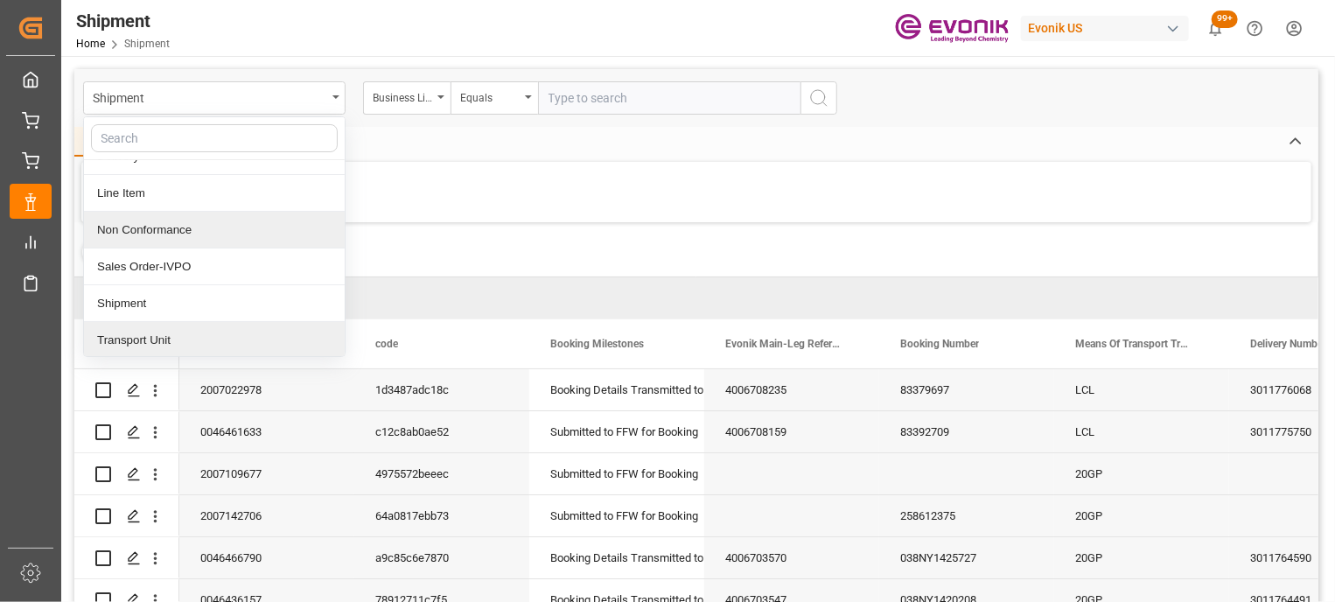
scroll to position [43, 0]
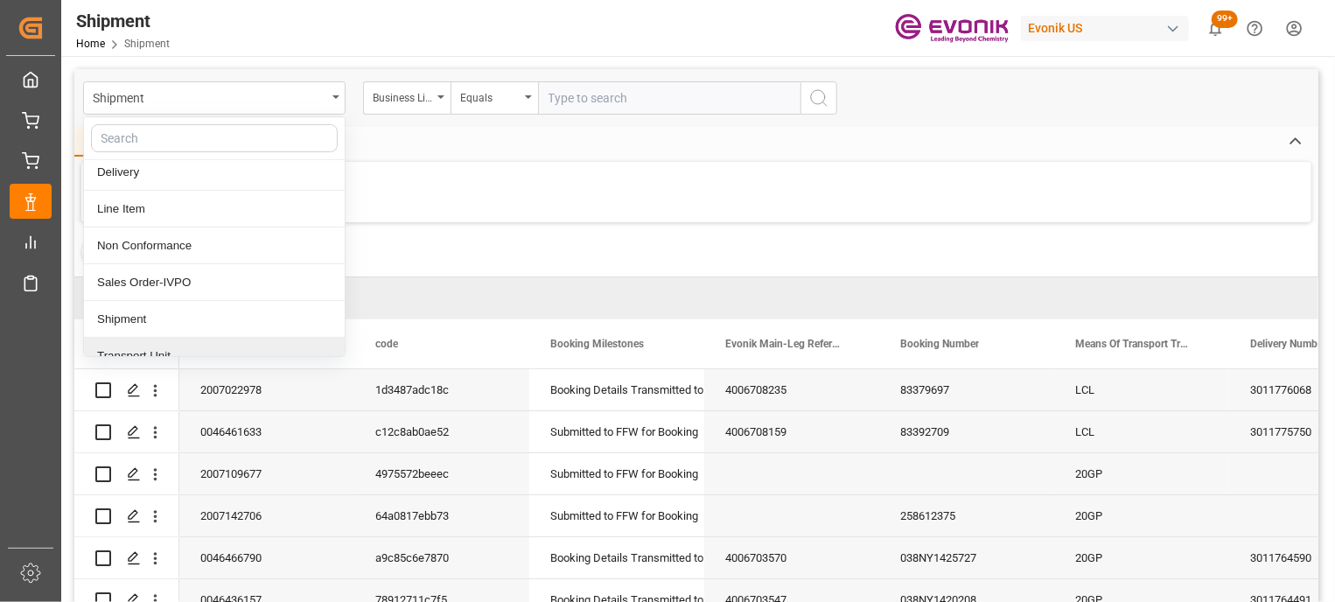
click at [201, 353] on div "Transport Unit" at bounding box center [214, 356] width 261 height 37
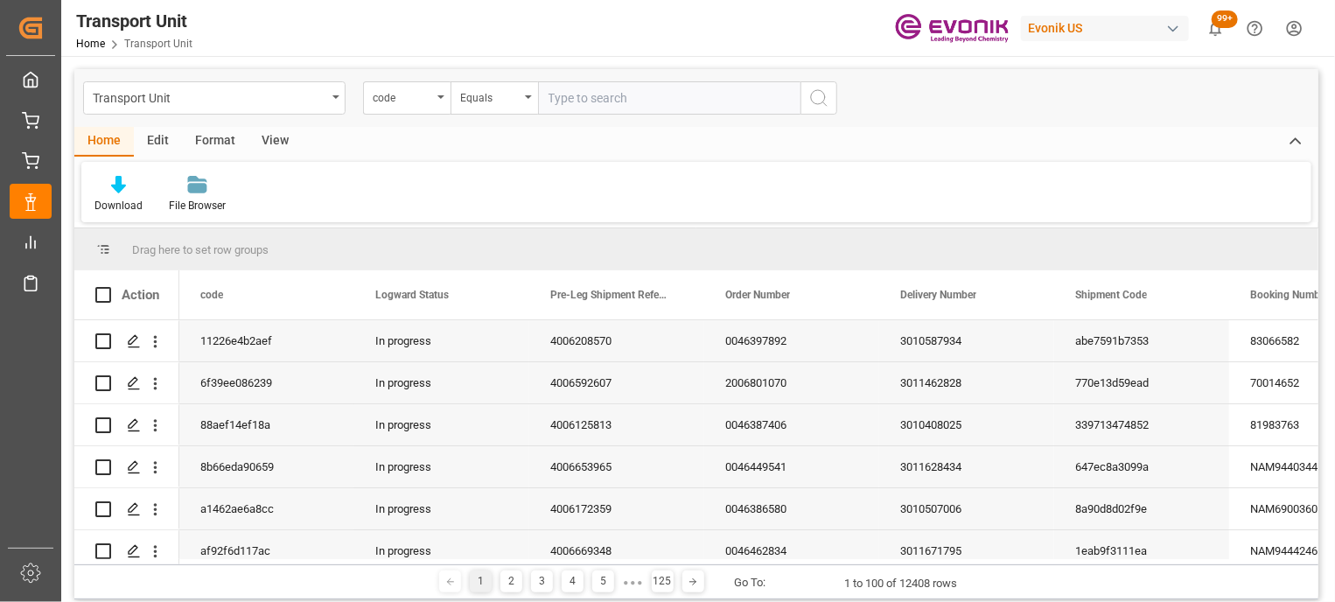
click at [275, 140] on div "View" at bounding box center [274, 142] width 53 height 30
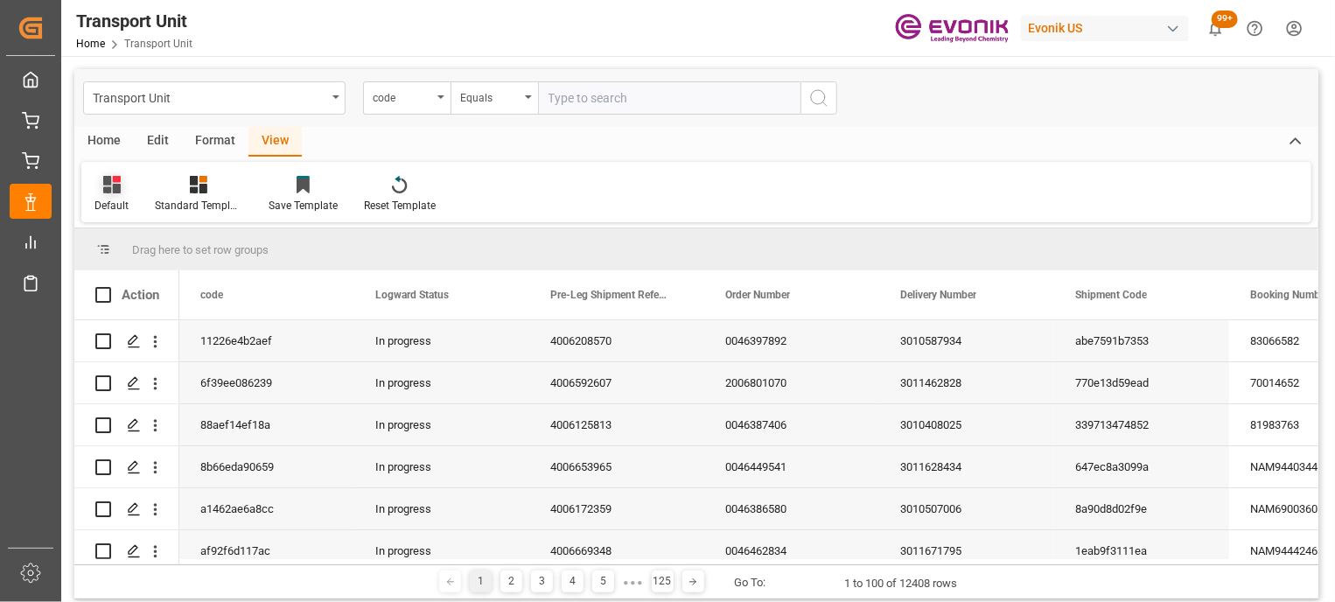
click at [97, 211] on div "Default" at bounding box center [111, 206] width 34 height 16
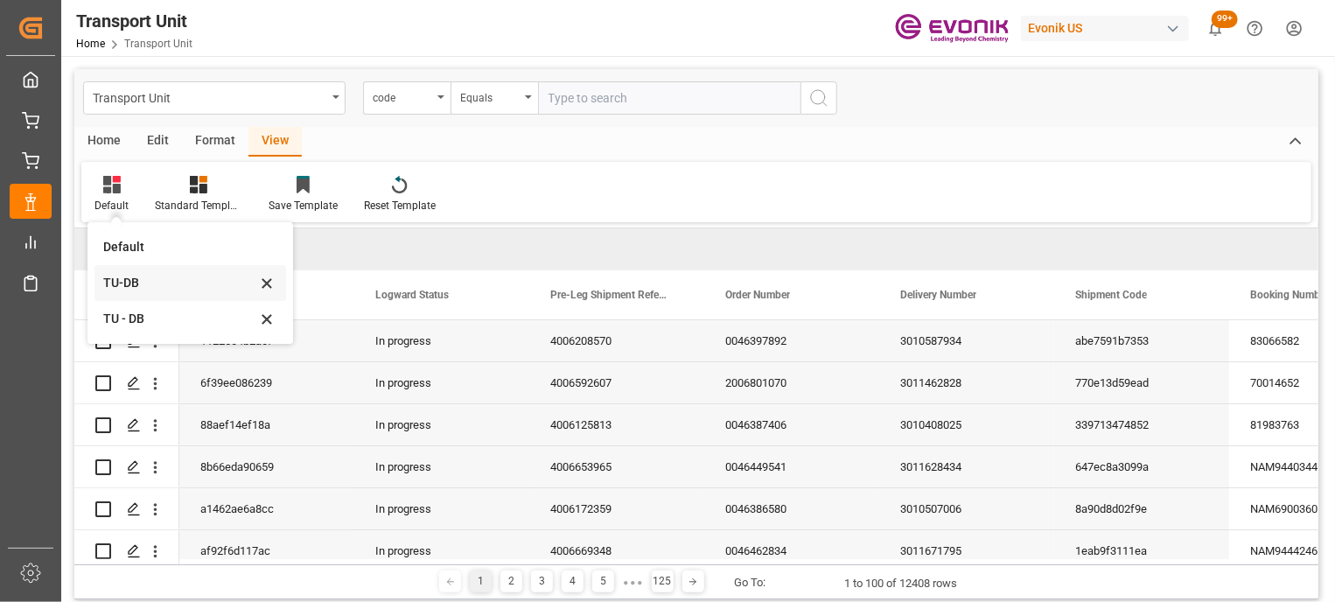
click at [146, 289] on div "TU-DB" at bounding box center [179, 283] width 153 height 18
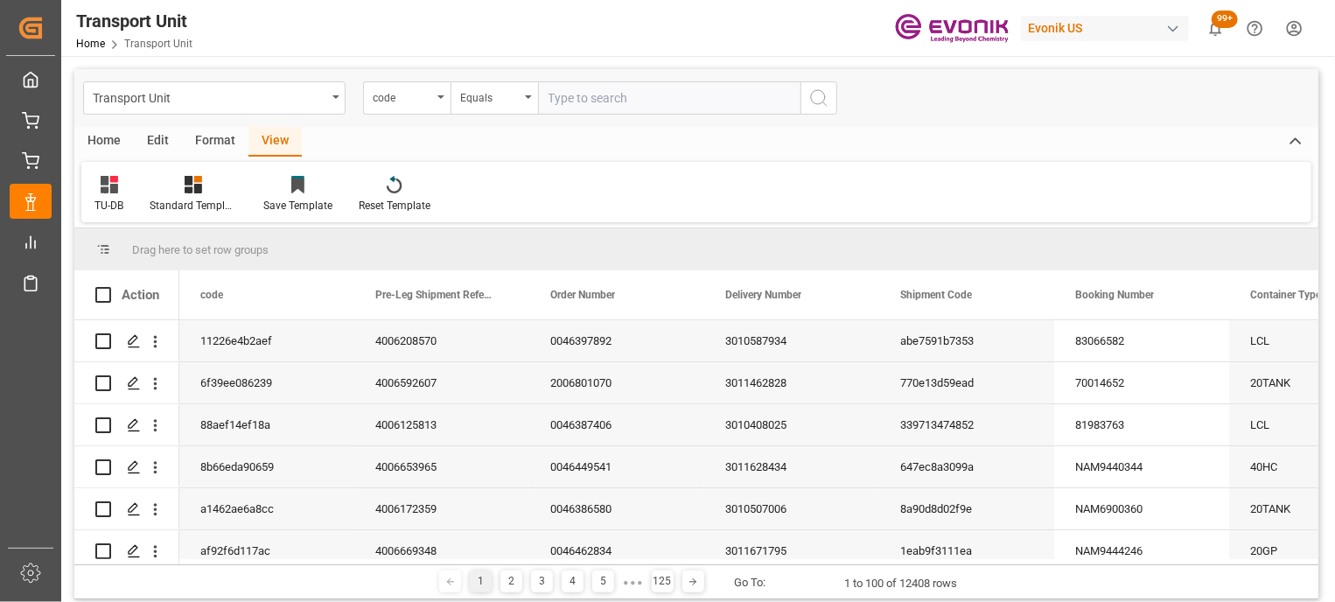
click at [110, 134] on div "Home" at bounding box center [103, 142] width 59 height 30
click at [126, 188] on div at bounding box center [118, 184] width 48 height 18
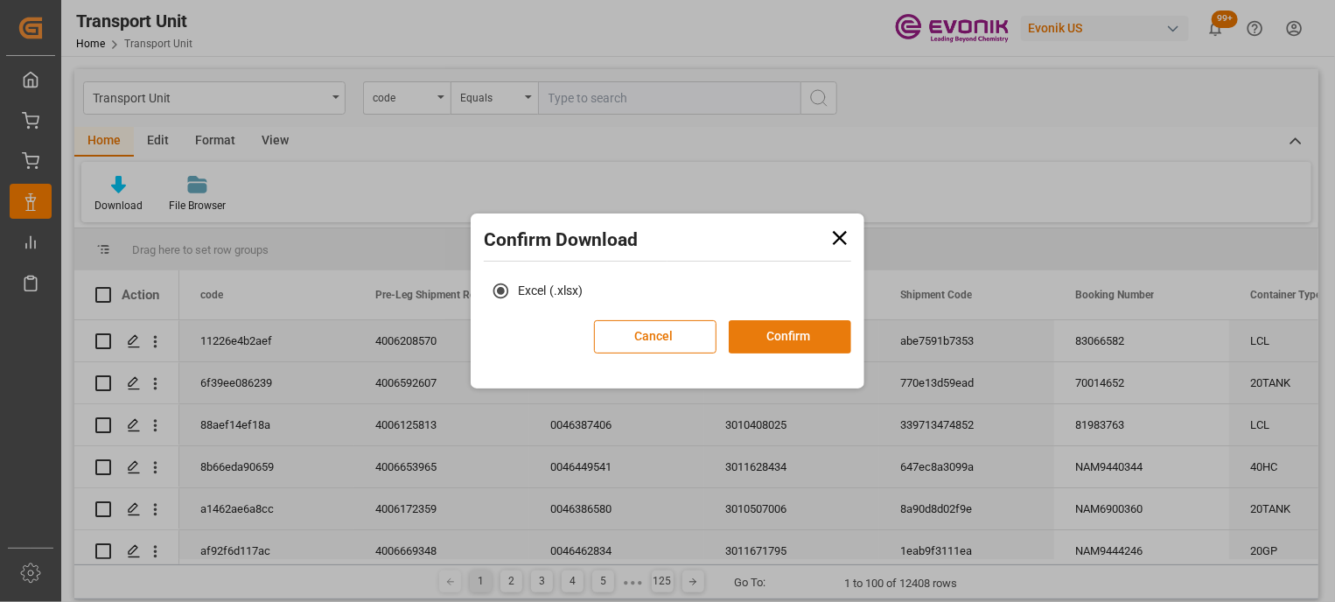
click at [815, 325] on button "Confirm" at bounding box center [790, 336] width 122 height 33
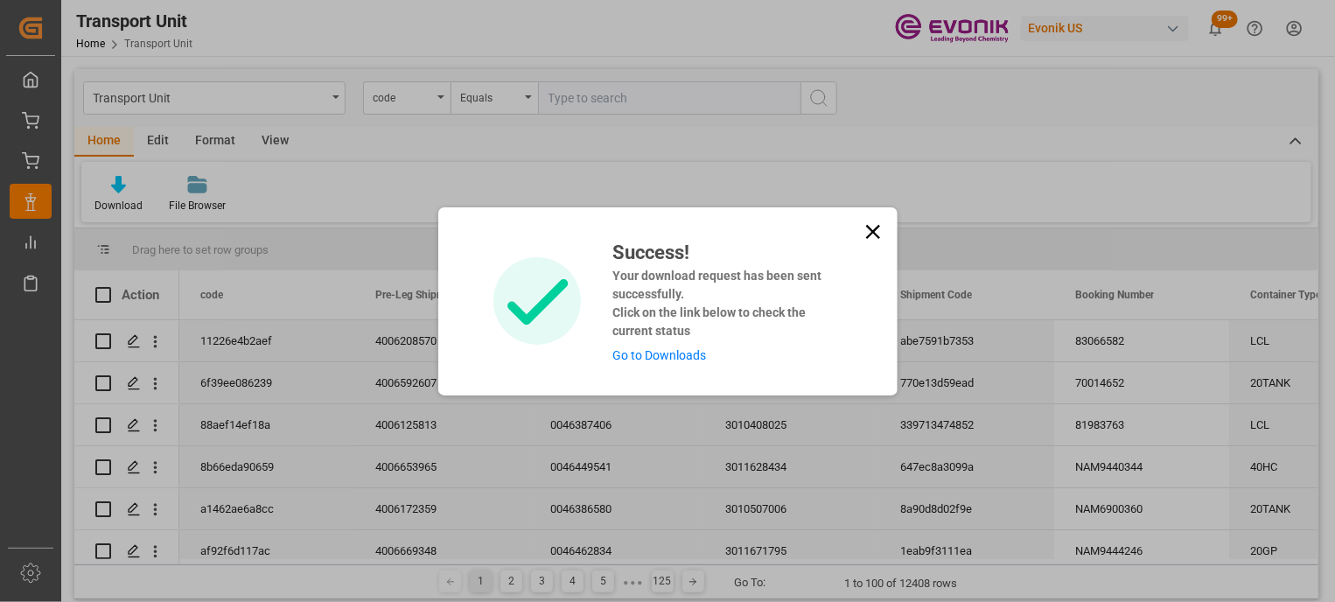
click at [661, 356] on link "Go to Downloads" at bounding box center [659, 355] width 94 height 14
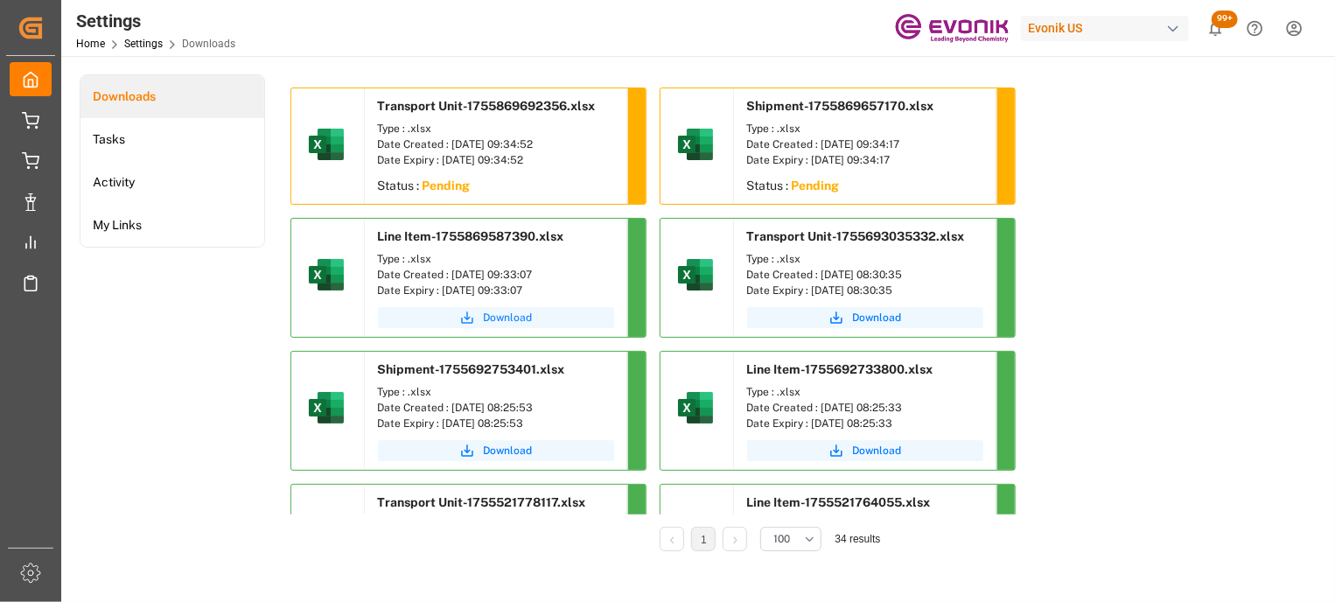
click at [508, 321] on span "Download" at bounding box center [508, 318] width 49 height 16
click at [128, 146] on li "Tasks" at bounding box center [172, 139] width 184 height 43
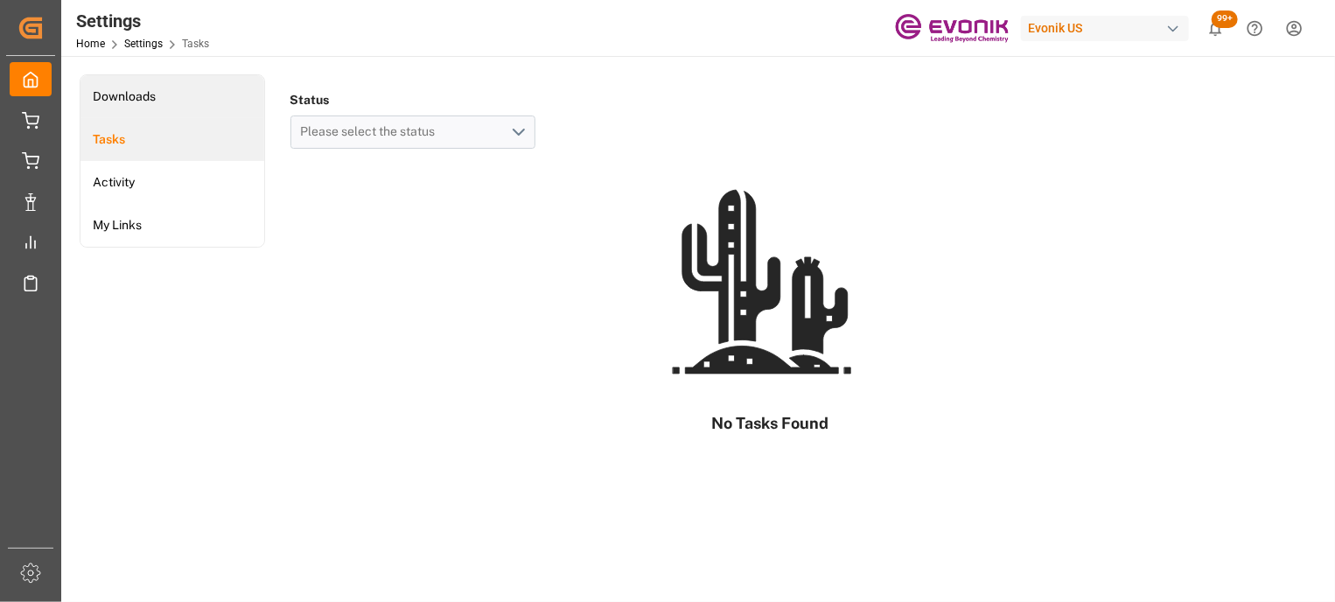
click at [150, 94] on li "Downloads" at bounding box center [172, 96] width 184 height 43
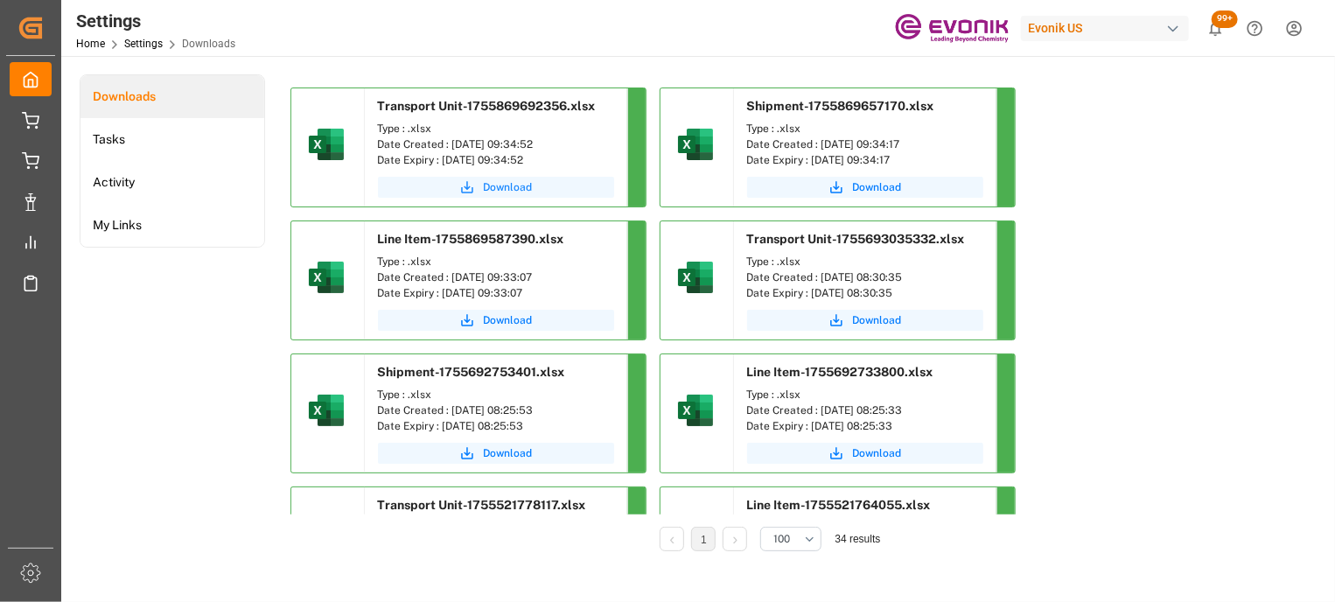
click at [517, 181] on span "Download" at bounding box center [508, 187] width 49 height 16
click at [876, 180] on span "Download" at bounding box center [877, 187] width 49 height 16
